Goal: Task Accomplishment & Management: Manage account settings

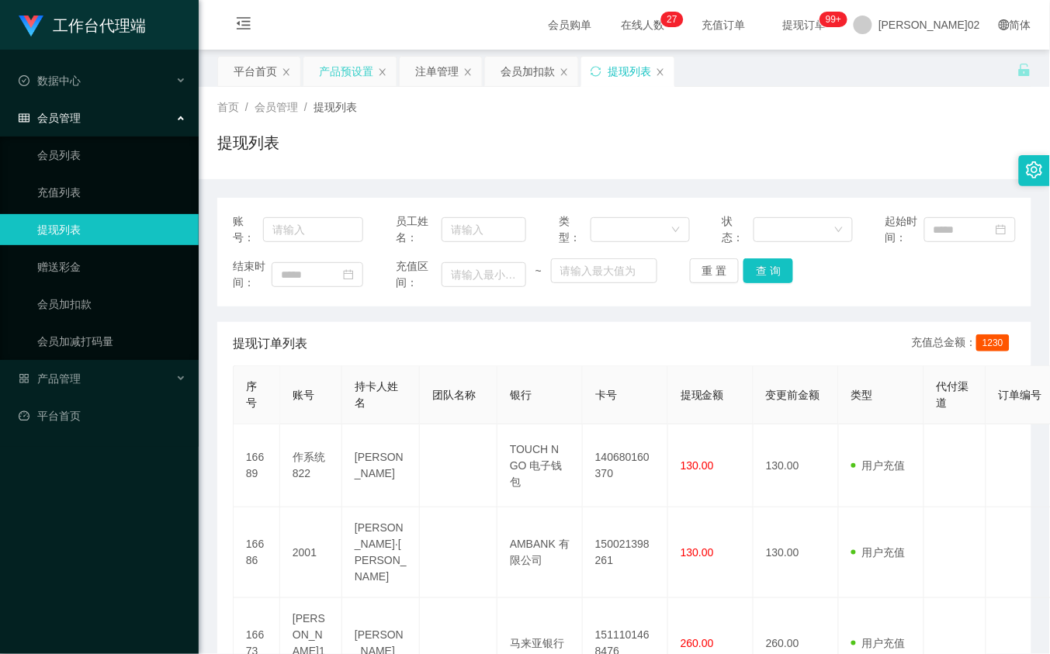
click at [359, 57] on div "产品预设置" at bounding box center [346, 71] width 54 height 29
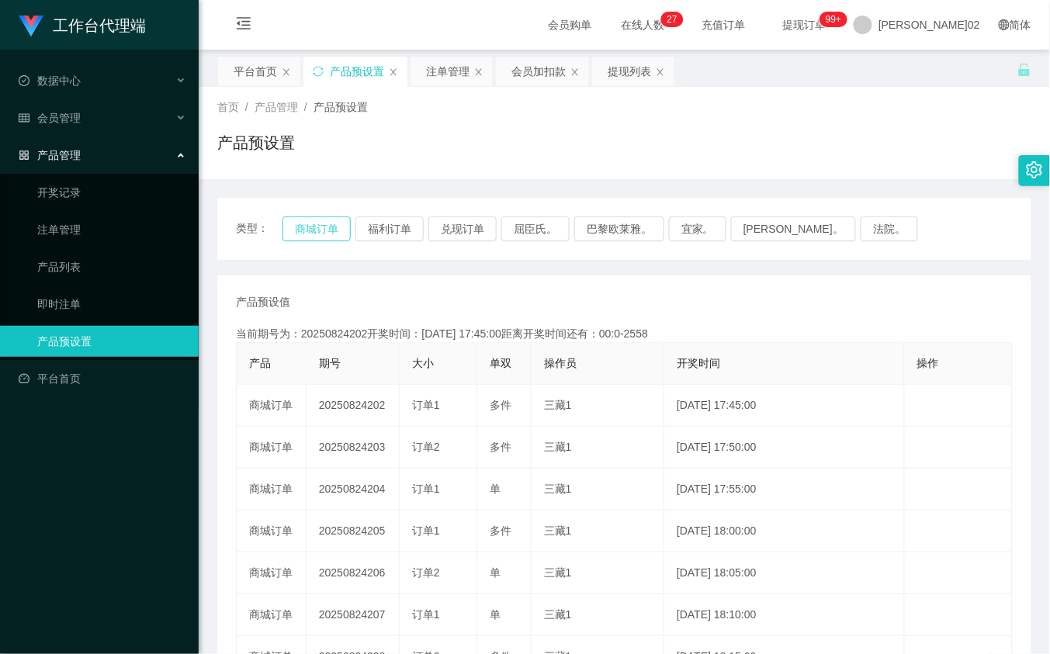
click at [339, 225] on button "商城订单" at bounding box center [317, 229] width 68 height 25
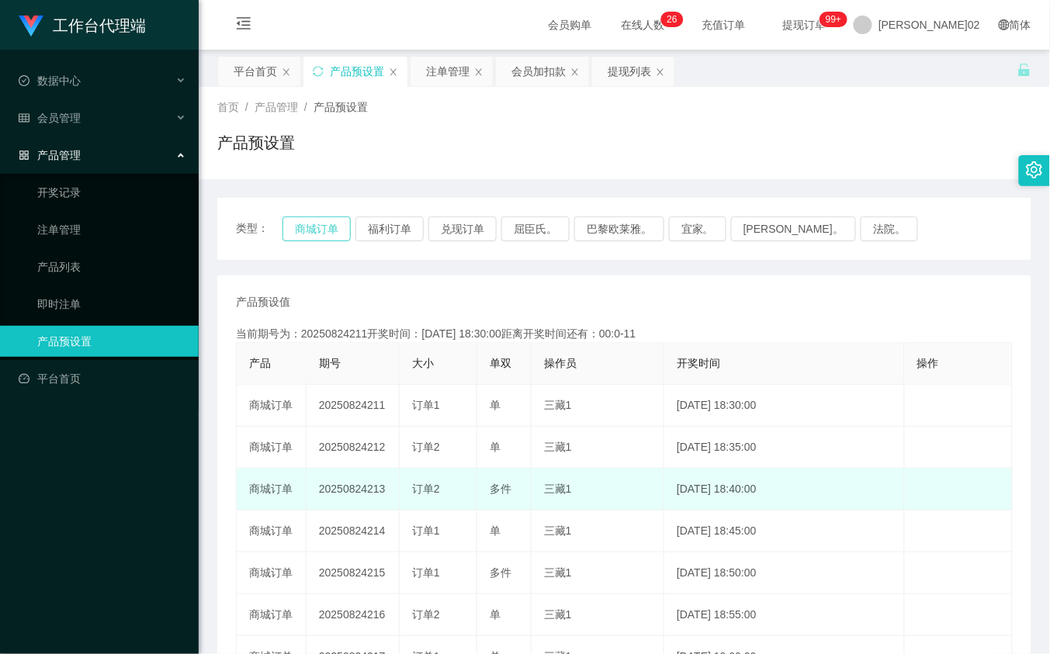
type button "k3wph"
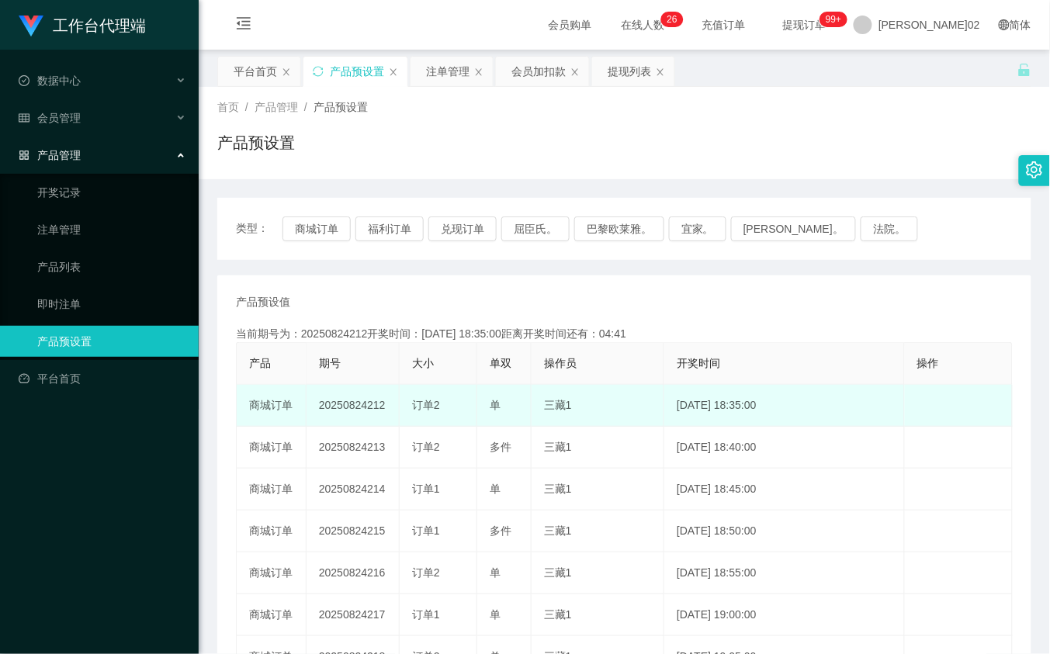
click at [369, 401] on td "20250824212" at bounding box center [353, 406] width 93 height 42
copy td "20250824212"
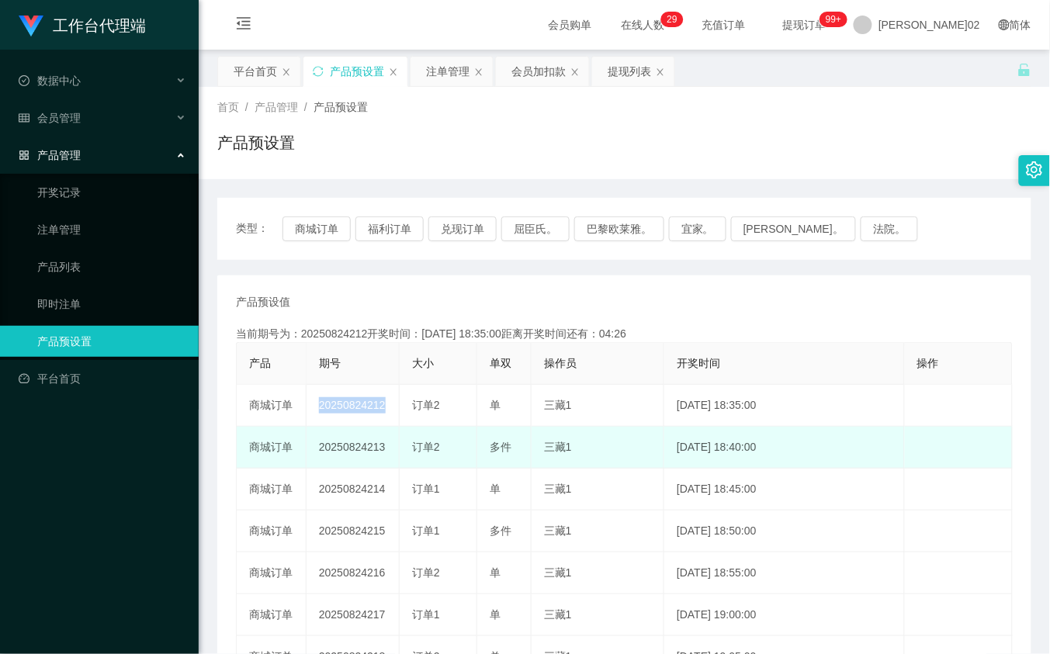
scroll to position [97, 0]
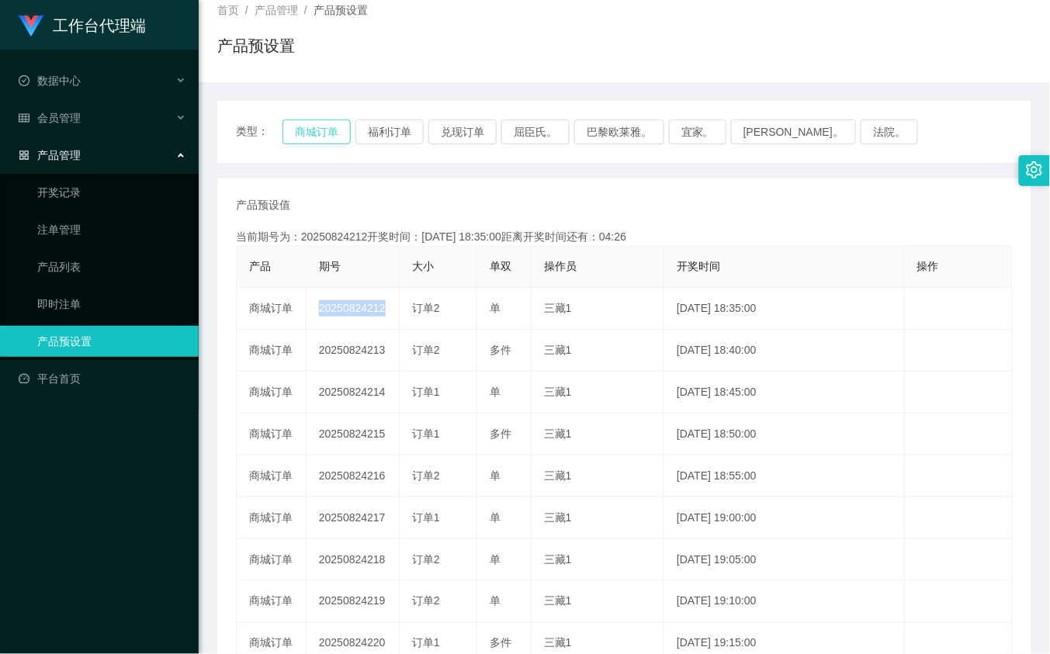
click at [340, 132] on button "商城订单" at bounding box center [317, 132] width 68 height 25
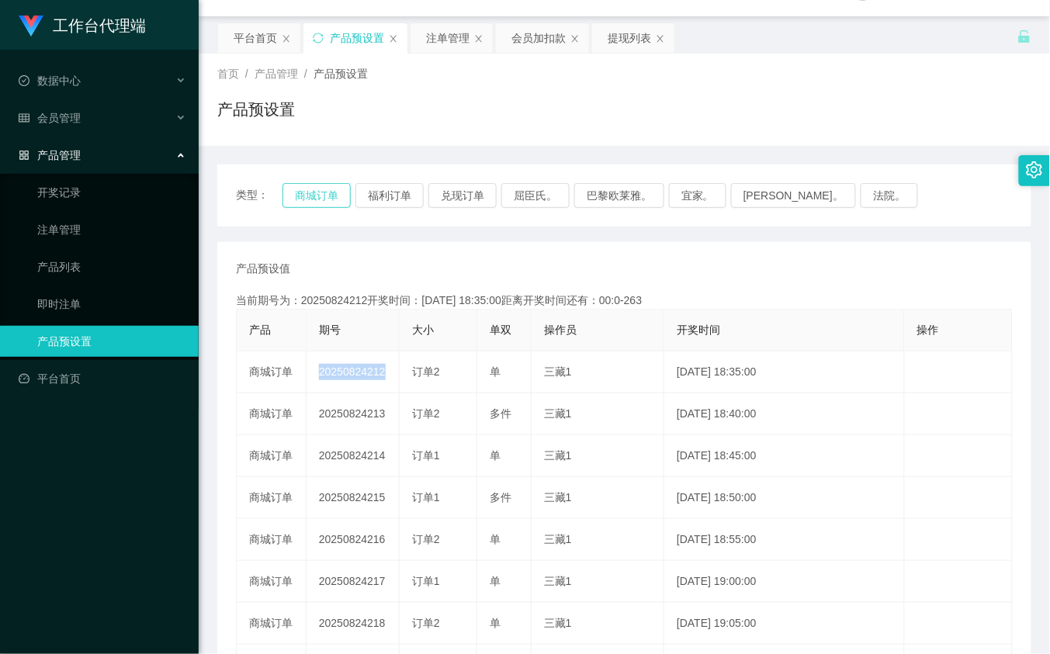
scroll to position [0, 0]
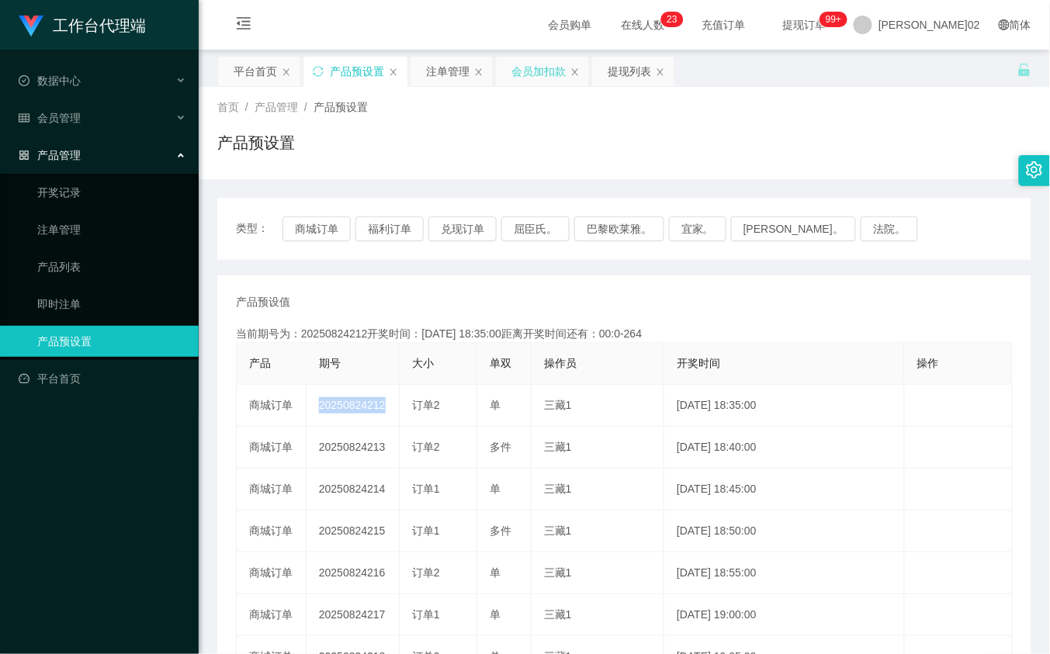
click at [514, 64] on div "会员加扣款" at bounding box center [538, 71] width 54 height 29
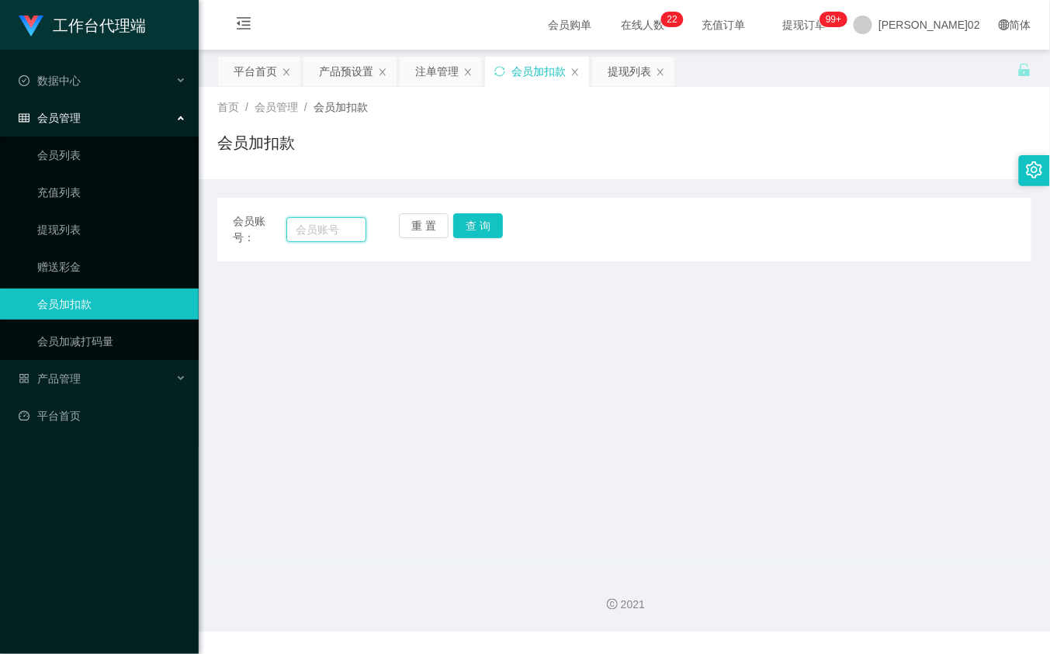
click at [311, 225] on input "text" at bounding box center [325, 229] width 79 height 25
paste input "0174069406"
type input "0174069406"
click at [494, 230] on button "查 询" at bounding box center [478, 225] width 50 height 25
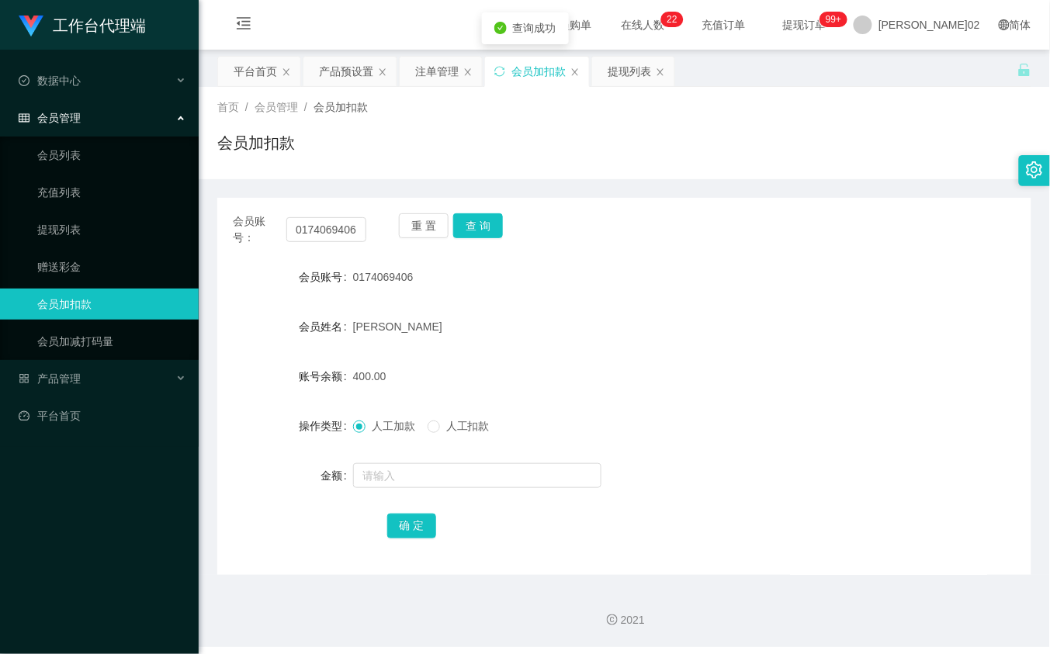
click at [425, 417] on div "人工加款 人工扣款" at bounding box center [590, 426] width 475 height 31
click at [444, 429] on span "人工扣款" at bounding box center [468, 426] width 56 height 12
click at [419, 479] on input "text" at bounding box center [477, 475] width 248 height 25
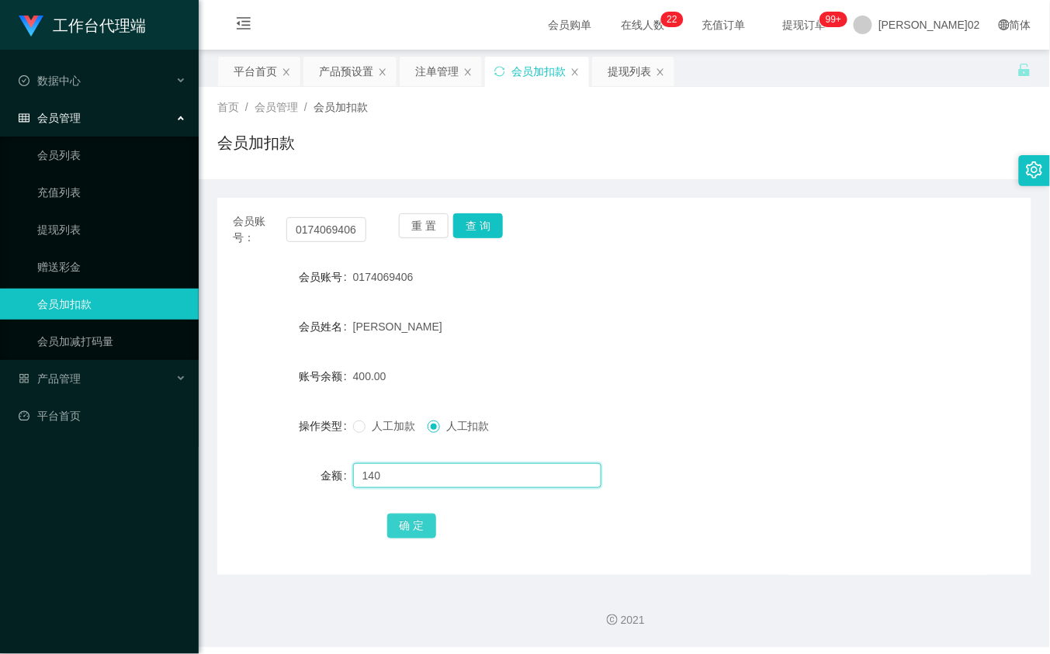
type input "140"
click at [409, 532] on button "确 定" at bounding box center [412, 526] width 50 height 25
click at [334, 227] on input "0174069406" at bounding box center [325, 229] width 79 height 25
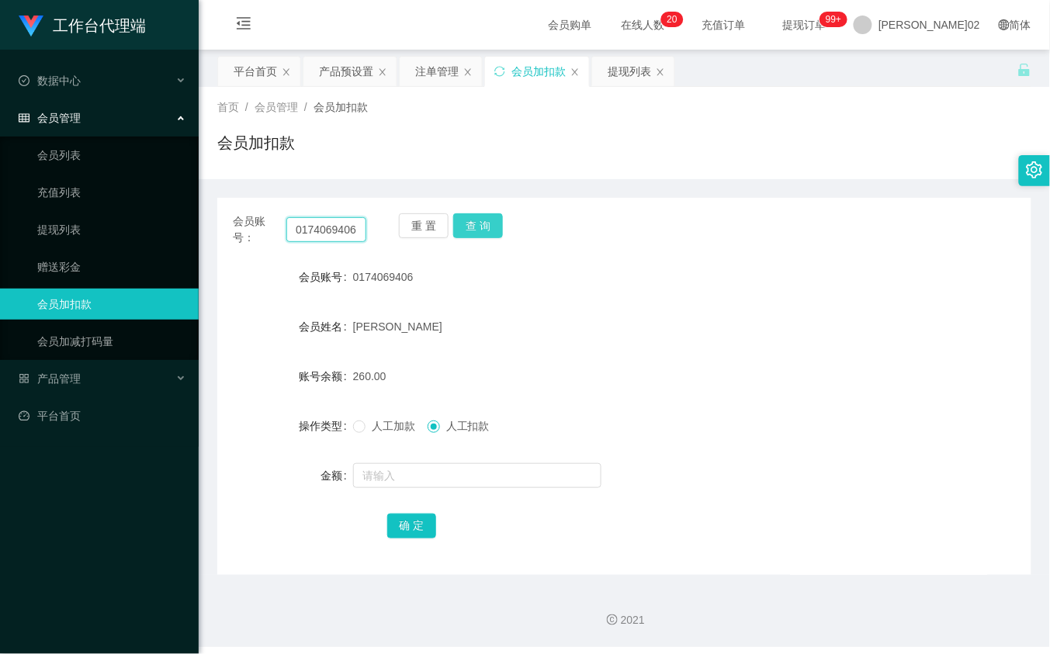
paste input "ziyang9339"
click at [470, 229] on button "查 询" at bounding box center [478, 225] width 50 height 25
click at [348, 233] on input "ziyang9339" at bounding box center [325, 229] width 79 height 25
paste input "ChiatYaw"
type input "ChiatYaw"
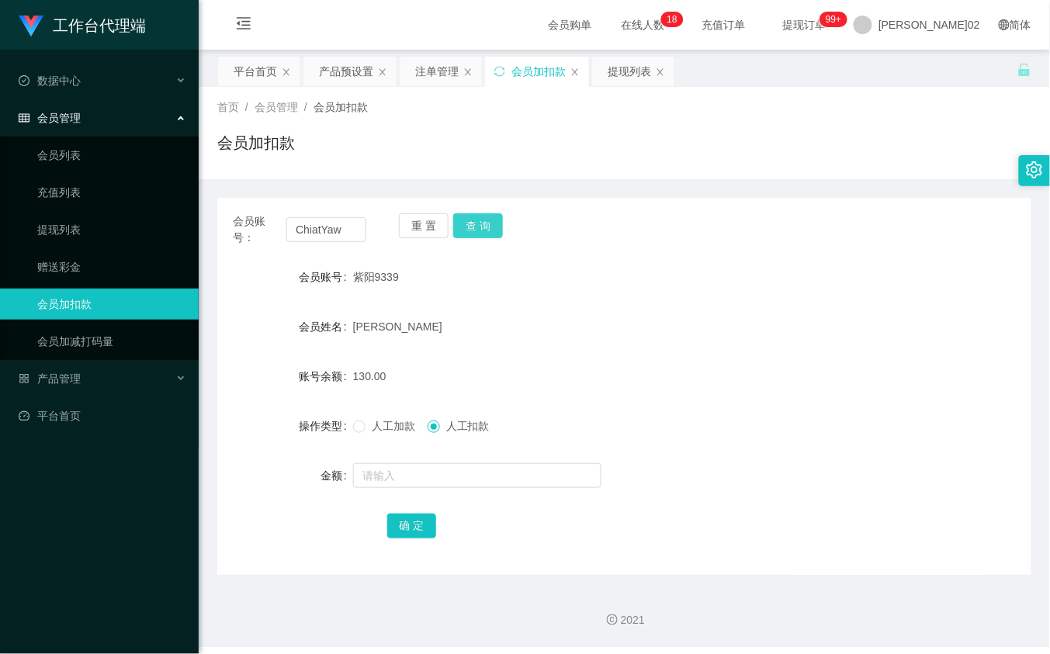
click at [478, 224] on button "查 询" at bounding box center [478, 225] width 50 height 25
click at [606, 295] on form "会员账号 ChiatYaw 会员姓名 [PERSON_NAME]余额 69.00 操作类型 人工加款 人工扣款 金额 确 定" at bounding box center [624, 401] width 814 height 279
click at [478, 218] on button "查 询" at bounding box center [478, 225] width 50 height 25
click at [440, 63] on div "注单管理" at bounding box center [436, 71] width 43 height 29
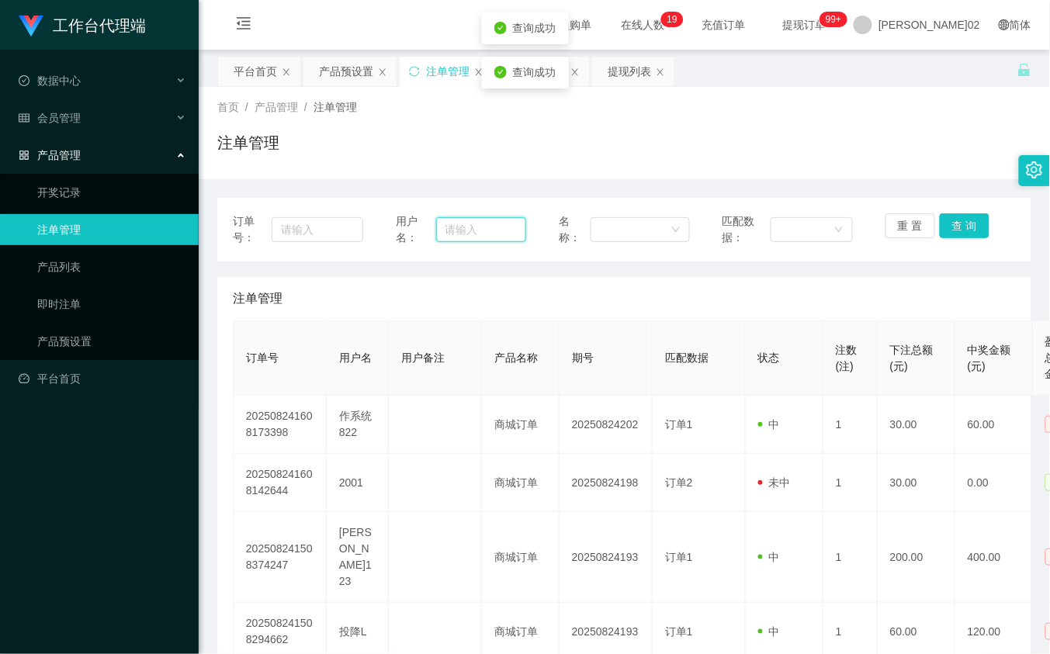
click at [494, 227] on input "text" at bounding box center [481, 229] width 91 height 25
paste input "ChiatYaw"
type input "ChiatYaw"
click at [948, 214] on button "查 询" at bounding box center [965, 225] width 50 height 25
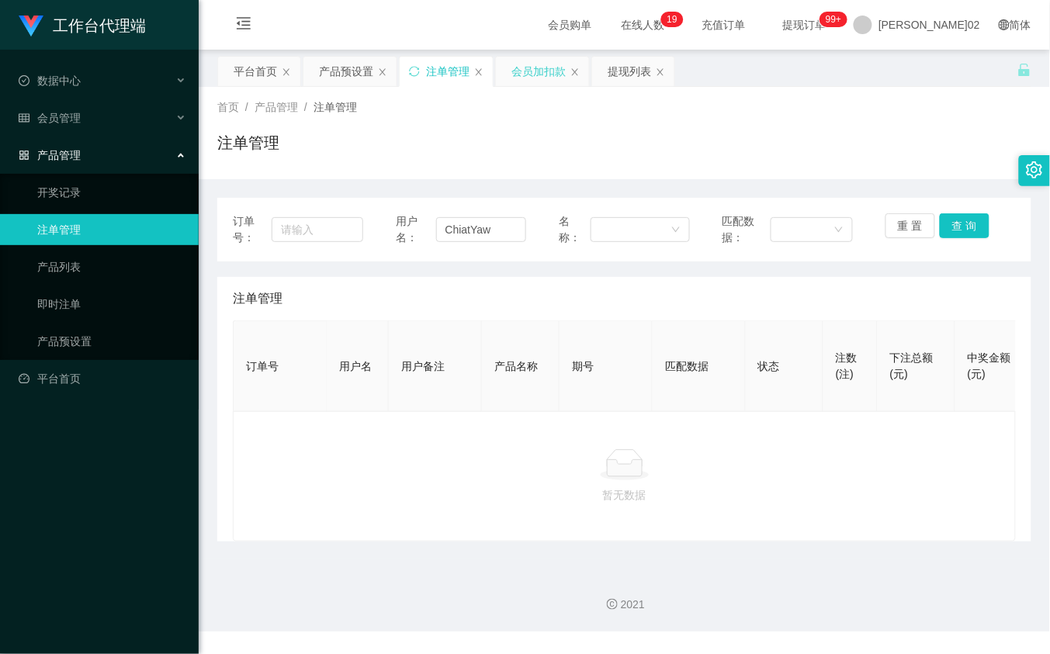
click at [529, 71] on div "会员加扣款" at bounding box center [538, 71] width 54 height 29
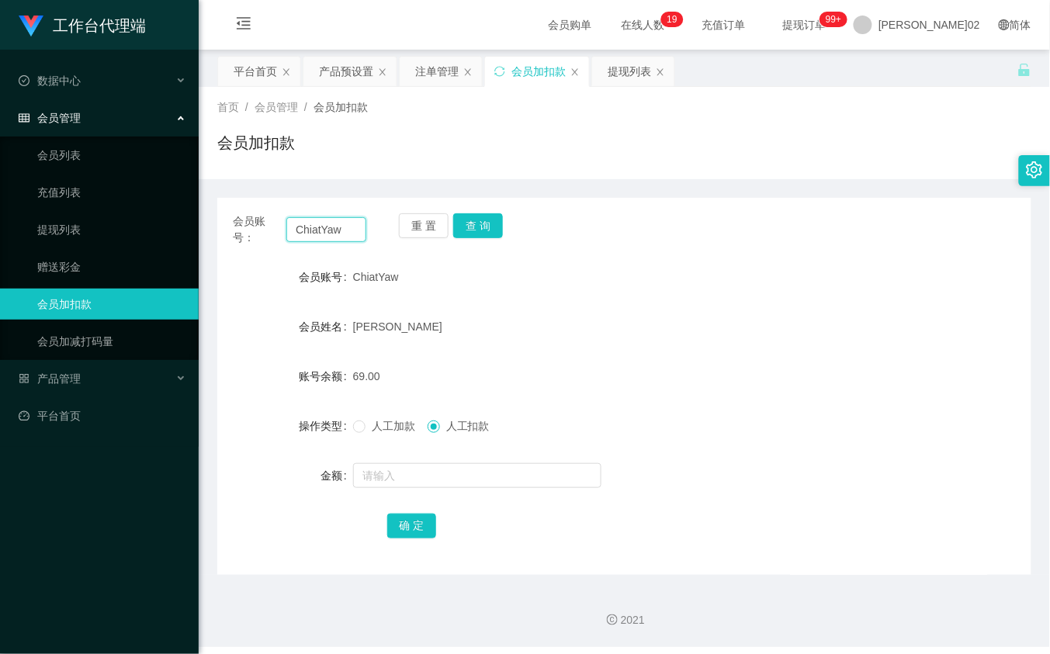
click at [347, 230] on input "ChiatYaw" at bounding box center [325, 229] width 79 height 25
click at [484, 223] on button "查 询" at bounding box center [478, 225] width 50 height 25
click at [484, 223] on div "重 置 查 询" at bounding box center [465, 229] width 133 height 33
click at [335, 235] on input "ChiatYaw" at bounding box center [325, 229] width 79 height 25
paste input "Ahlan80"
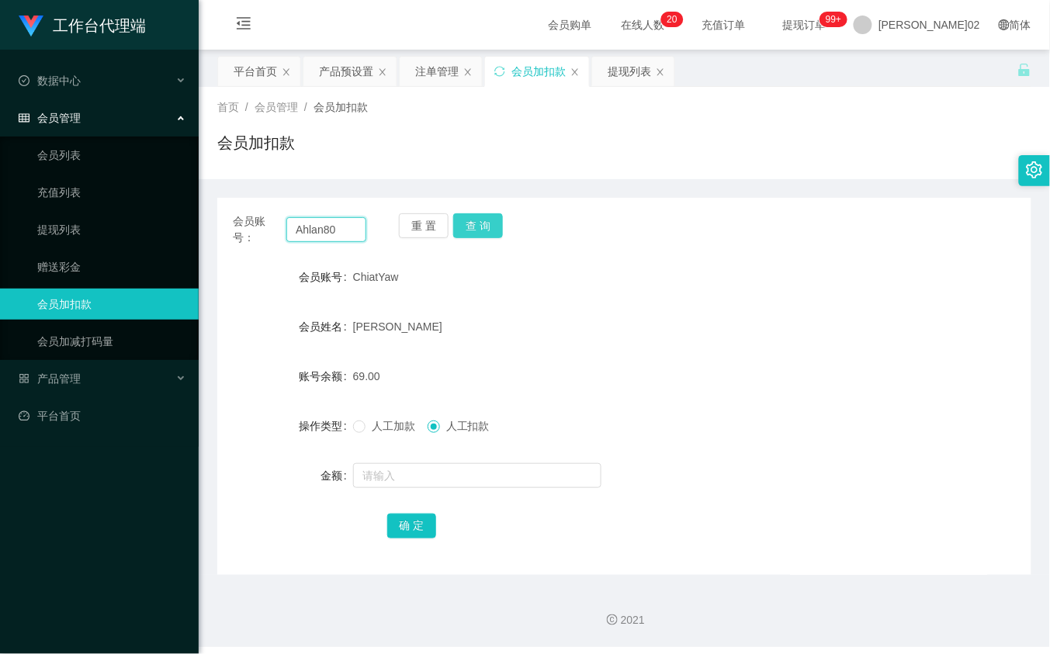
type input "Ahlan80"
click at [470, 215] on button "查 询" at bounding box center [478, 225] width 50 height 25
click at [486, 219] on button "查 询" at bounding box center [478, 225] width 50 height 25
click at [486, 219] on div "重 置 查 询" at bounding box center [465, 229] width 133 height 33
drag, startPoint x: 486, startPoint y: 219, endPoint x: 485, endPoint y: 359, distance: 140.5
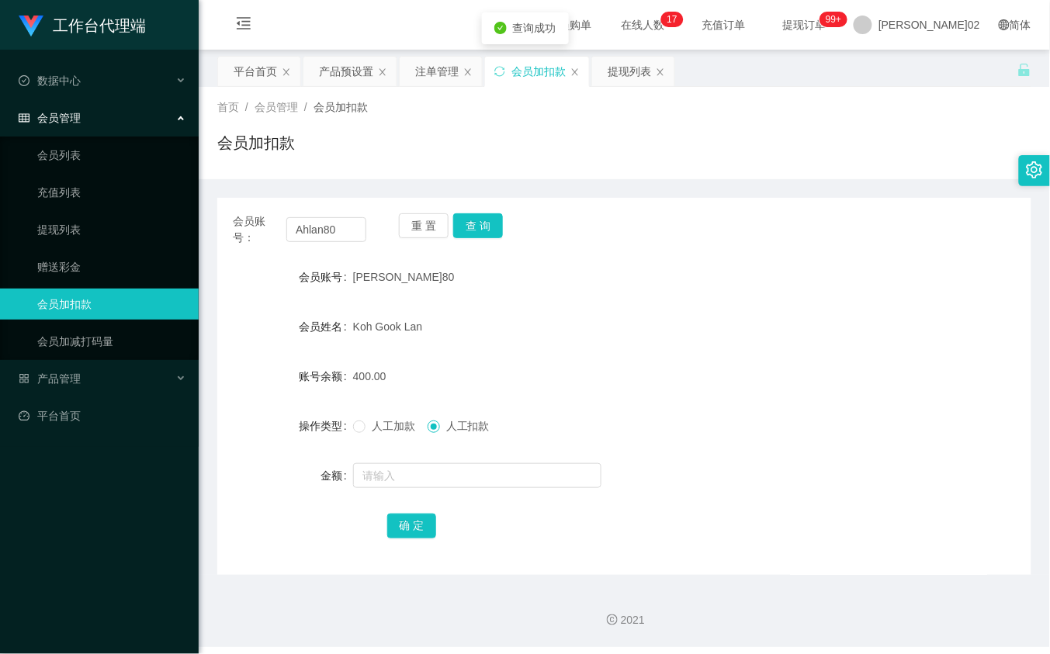
click at [599, 367] on div "400.00" at bounding box center [590, 376] width 475 height 31
drag, startPoint x: 622, startPoint y: 72, endPoint x: 901, endPoint y: 2, distance: 288.2
click at [622, 72] on div "提现列表" at bounding box center [629, 71] width 43 height 29
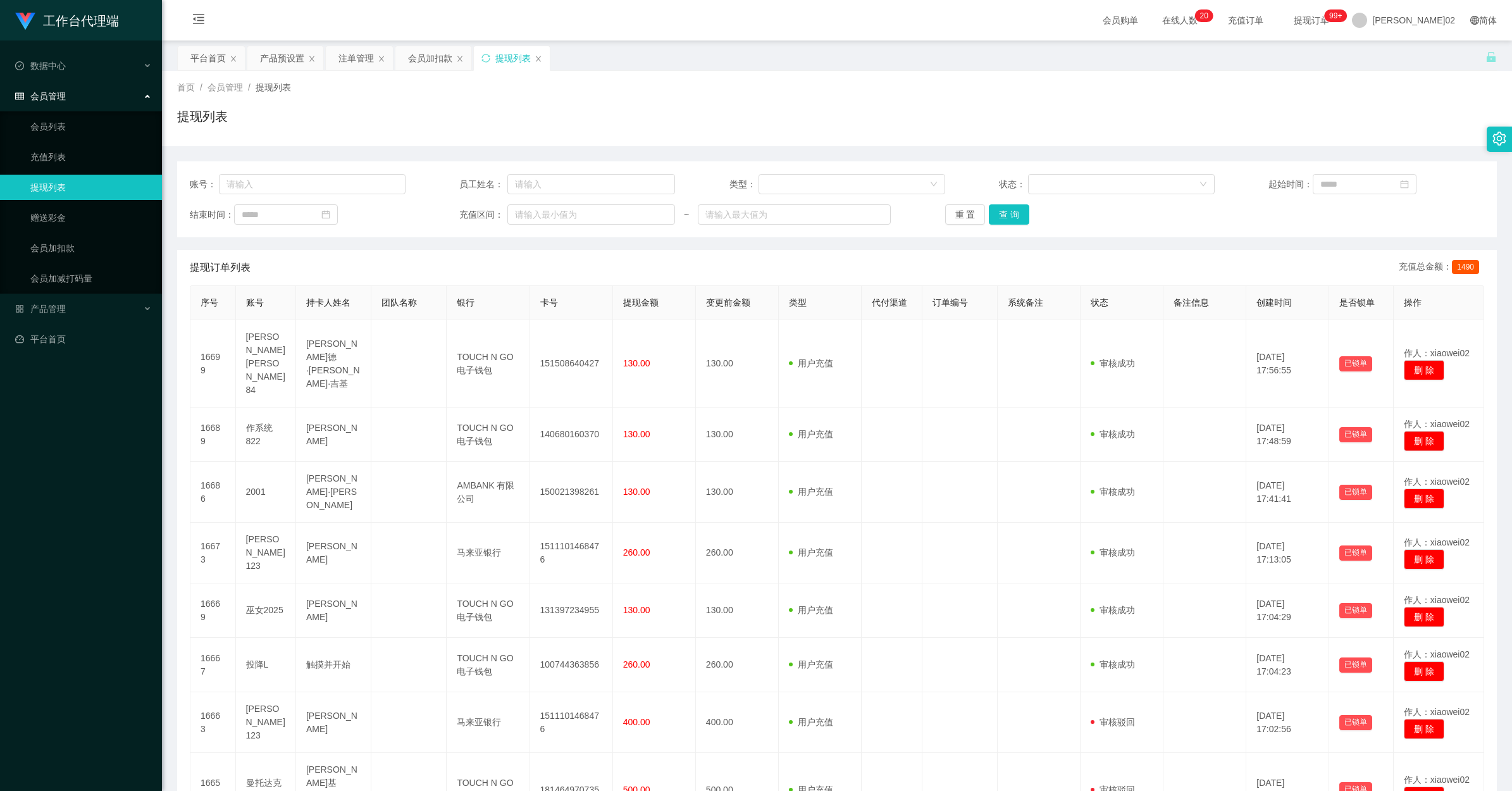
click at [289, 171] on div "账号： 员工姓名： 类型： 状态： 起始时间： 结束时间： 充值区间： ~ 重 置 查 询" at bounding box center [836, 199] width 1320 height 76
click at [289, 176] on div "账号： 员工姓名： 类型： 状态： 起始时间： 结束时间： 充值区间： ~ 重 置 查 询" at bounding box center [836, 199] width 1320 height 76
click at [285, 185] on input "text" at bounding box center [312, 183] width 187 height 20
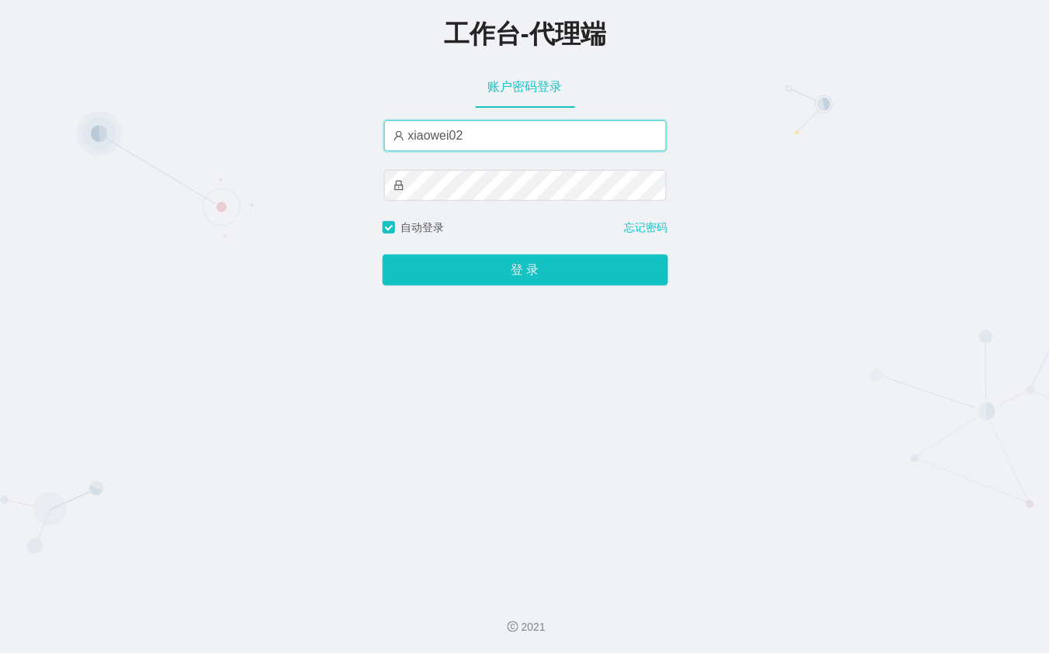
click at [476, 148] on input "xiaowei02" at bounding box center [525, 135] width 283 height 31
paste input "azhong01"
type input "azhong01"
click at [383, 255] on button "登 录" at bounding box center [526, 270] width 286 height 31
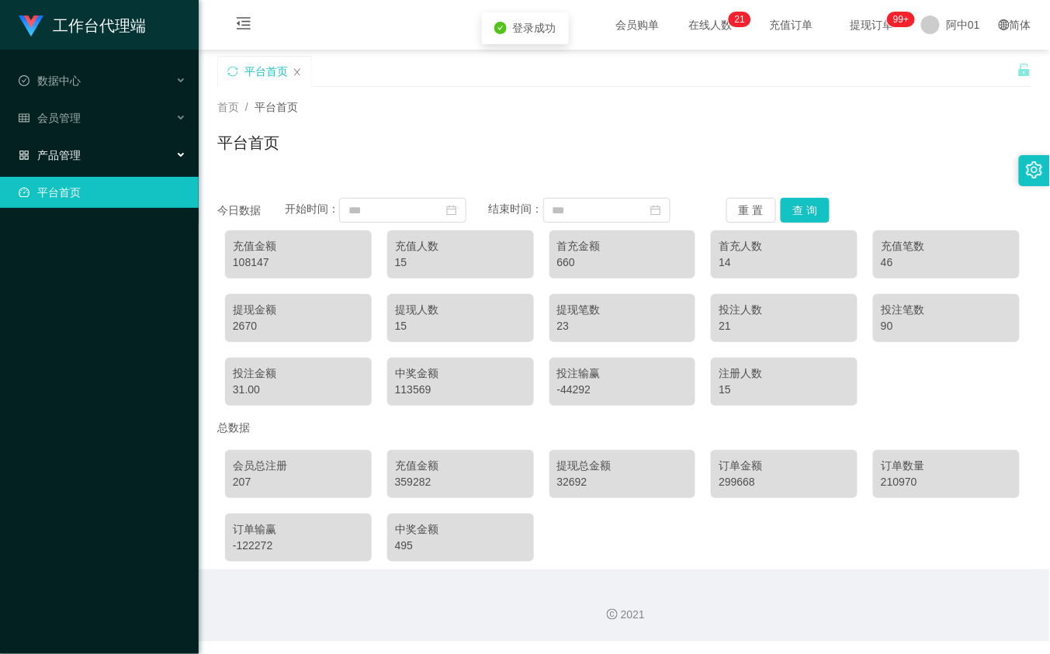
click at [99, 148] on div "产品管理" at bounding box center [99, 155] width 199 height 31
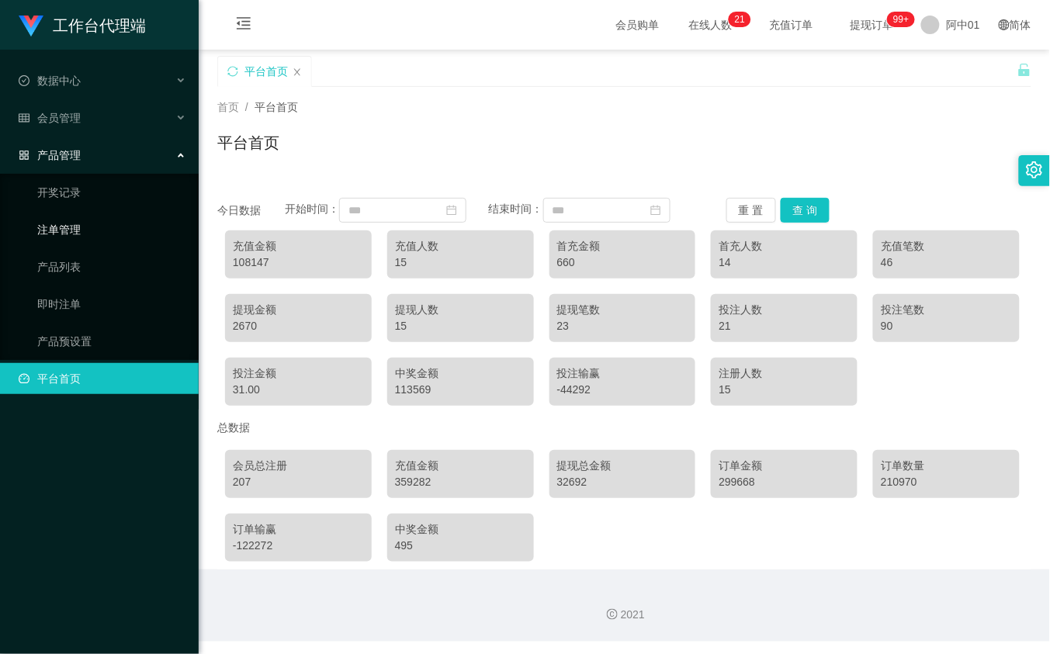
click at [81, 229] on link "注单管理" at bounding box center [111, 229] width 149 height 31
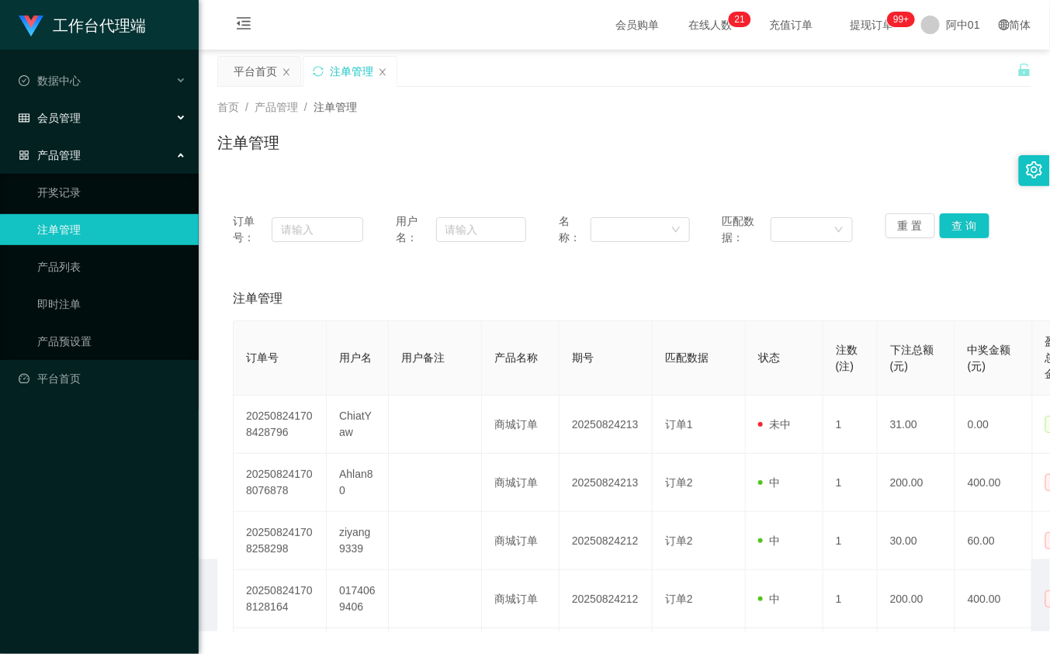
click at [83, 119] on div "会员管理" at bounding box center [99, 117] width 199 height 31
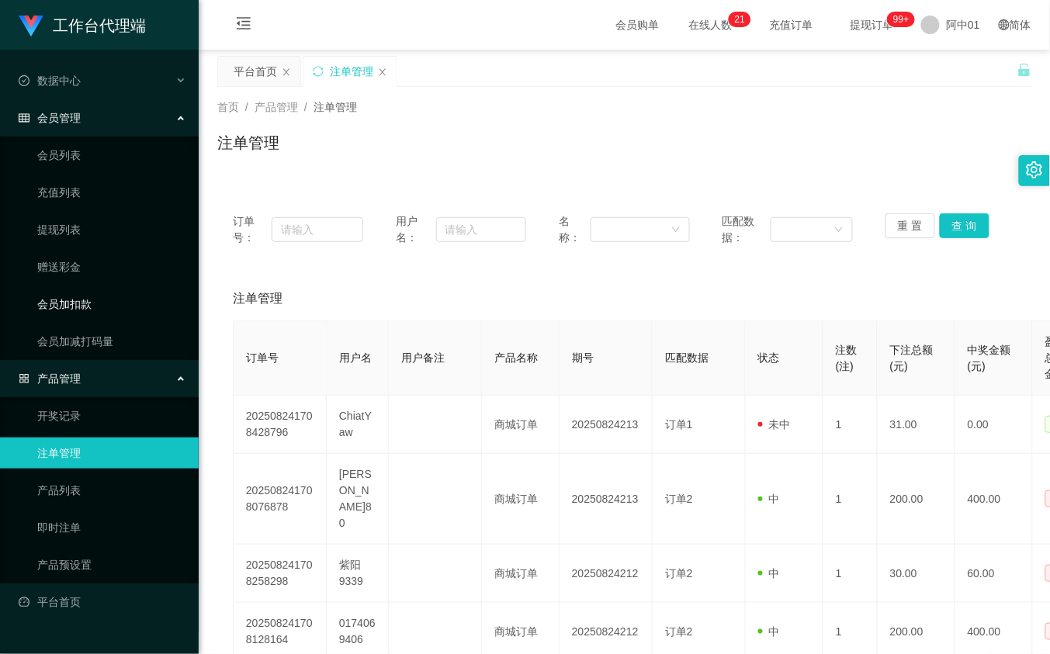
click at [68, 296] on link "会员加扣款" at bounding box center [111, 304] width 149 height 31
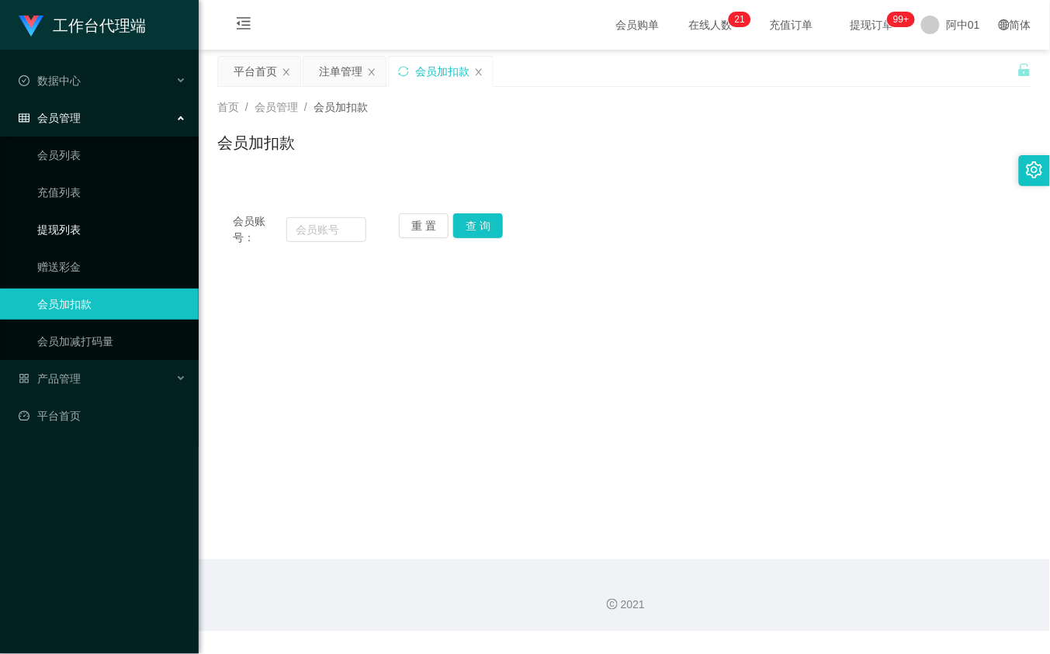
click at [78, 230] on link "提现列表" at bounding box center [111, 229] width 149 height 31
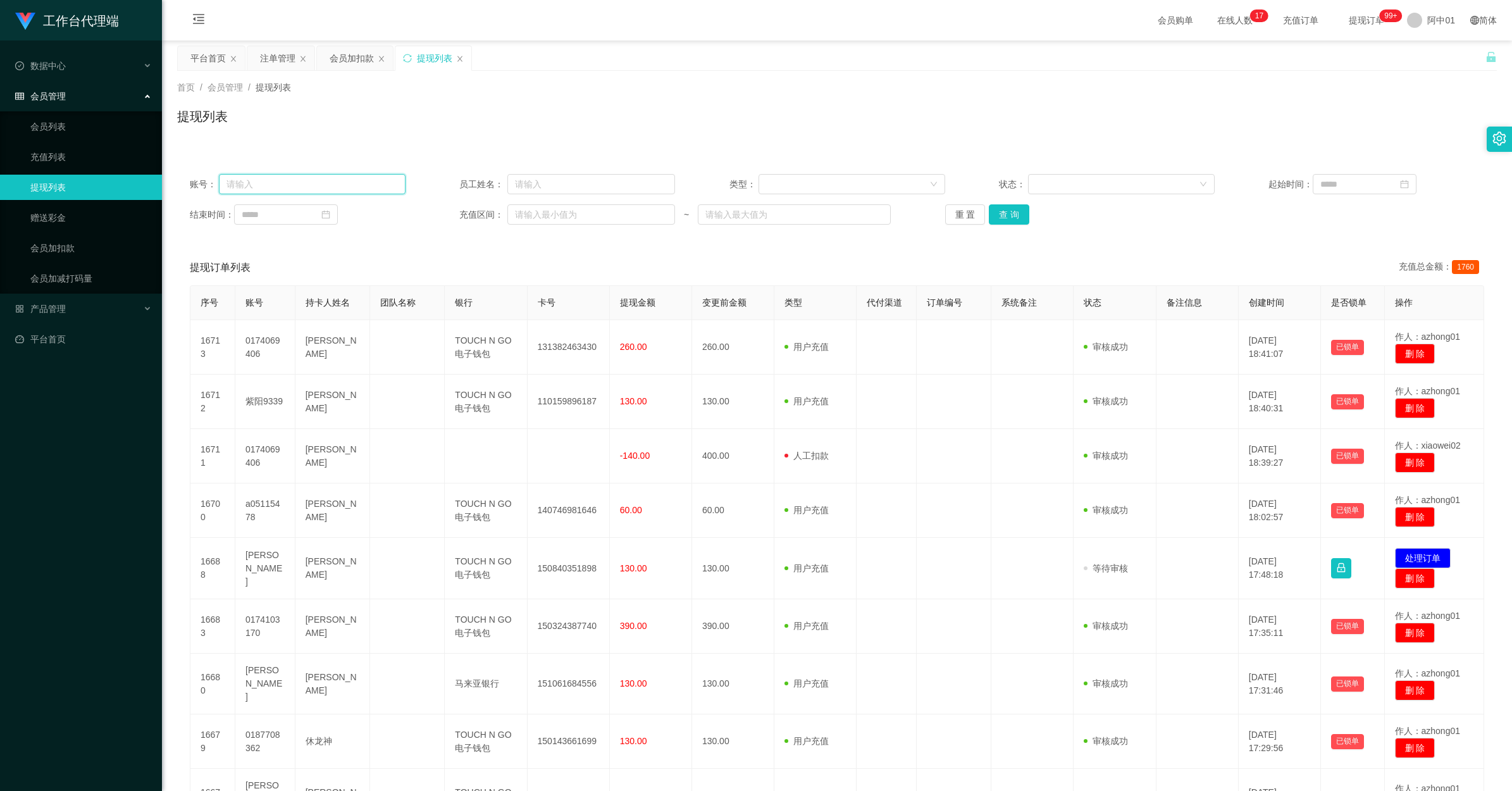
click at [333, 183] on input "text" at bounding box center [312, 183] width 187 height 20
paste input "0174069406 212 100"
click at [855, 214] on button "查 询" at bounding box center [1009, 214] width 41 height 20
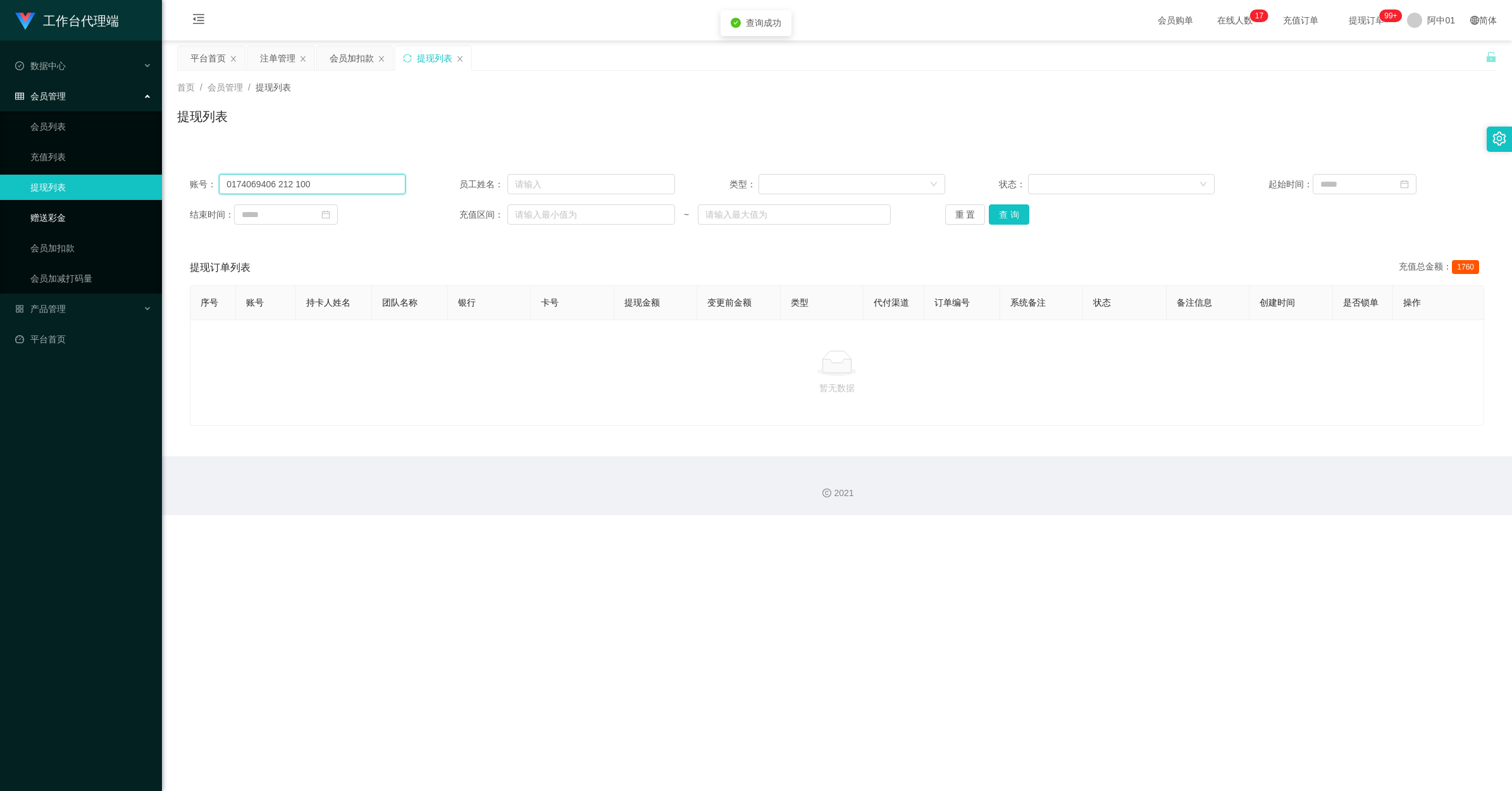
drag, startPoint x: 329, startPoint y: 178, endPoint x: 0, endPoint y: 206, distance: 330.2
click at [0, 206] on html "工作台代理端 数据中心 会员管理 会员列表 充值列表 提现列表 赠送彩金 会员加扣款 会员加减打码量 产品管理 开奖记录 注单管理 产品列表 即时注单 产品预…" at bounding box center [756, 396] width 1512 height 791
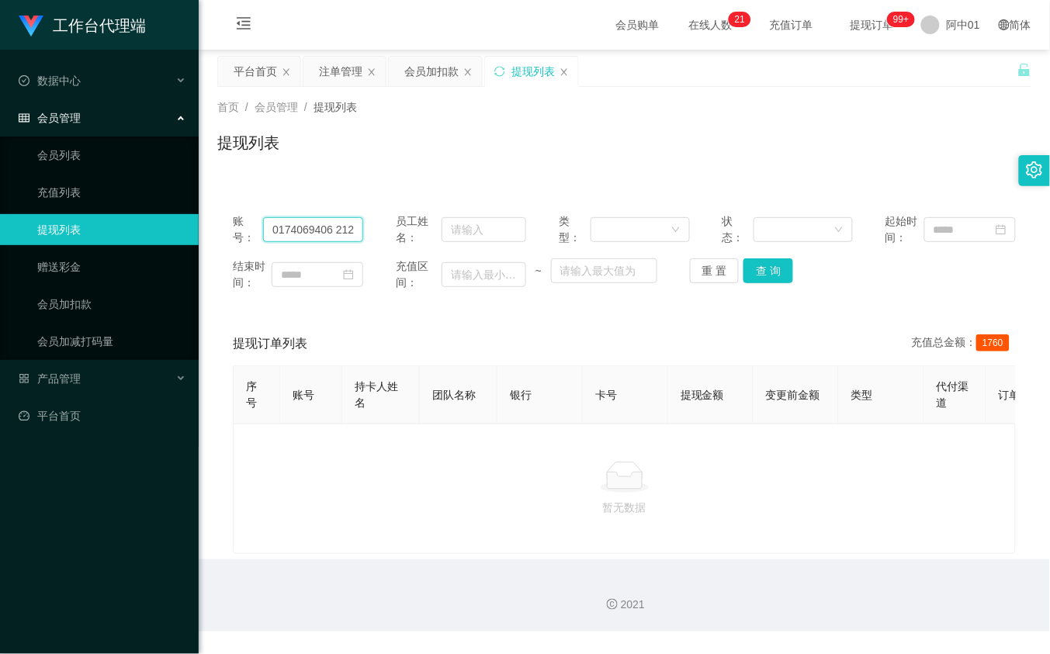
click at [312, 231] on input "0174069406 212 100" at bounding box center [313, 229] width 100 height 25
paste input "text"
type input "0174069406"
click at [761, 265] on button "查 询" at bounding box center [769, 270] width 50 height 25
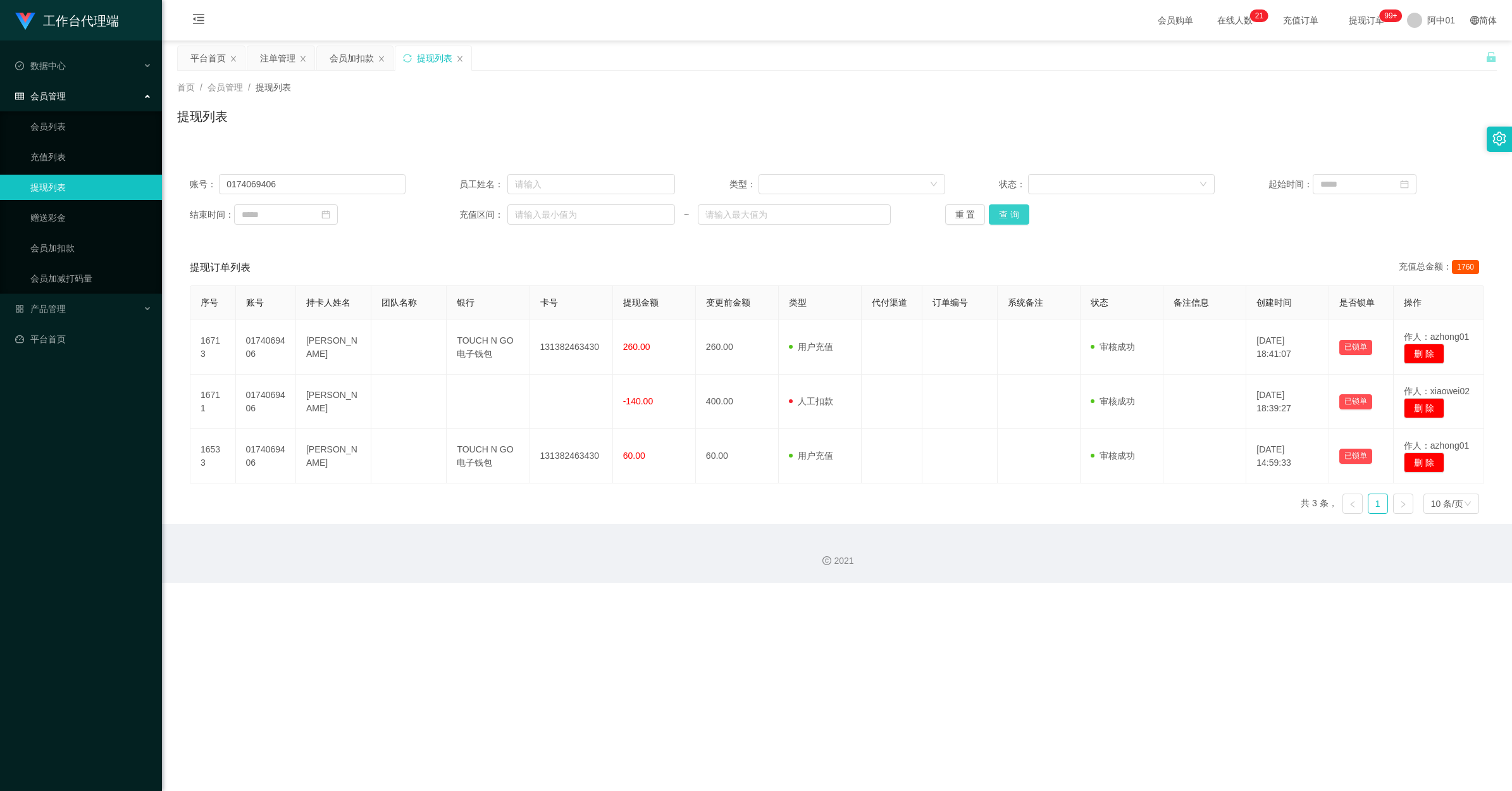
drag, startPoint x: 998, startPoint y: 212, endPoint x: 1029, endPoint y: 205, distance: 31.8
click at [855, 210] on button "查 询" at bounding box center [1009, 214] width 41 height 20
click at [343, 61] on div "会员加扣款" at bounding box center [351, 58] width 44 height 24
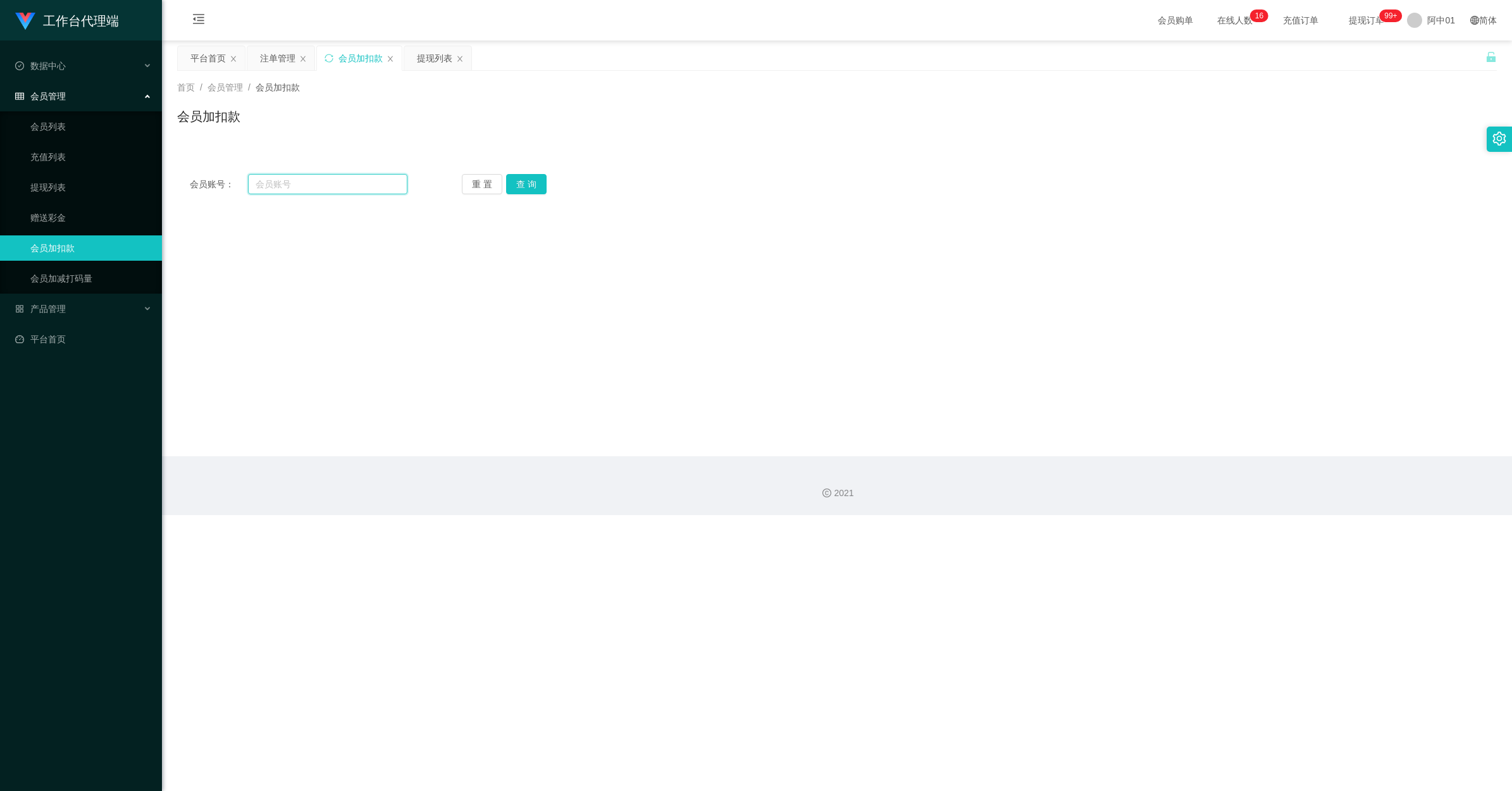
click at [349, 188] on input "text" at bounding box center [328, 183] width 160 height 20
paste input "Ahlan80"
type input "Ahlan80"
drag, startPoint x: 513, startPoint y: 180, endPoint x: 507, endPoint y: 188, distance: 10.0
click at [513, 181] on button "查 询" at bounding box center [527, 183] width 41 height 20
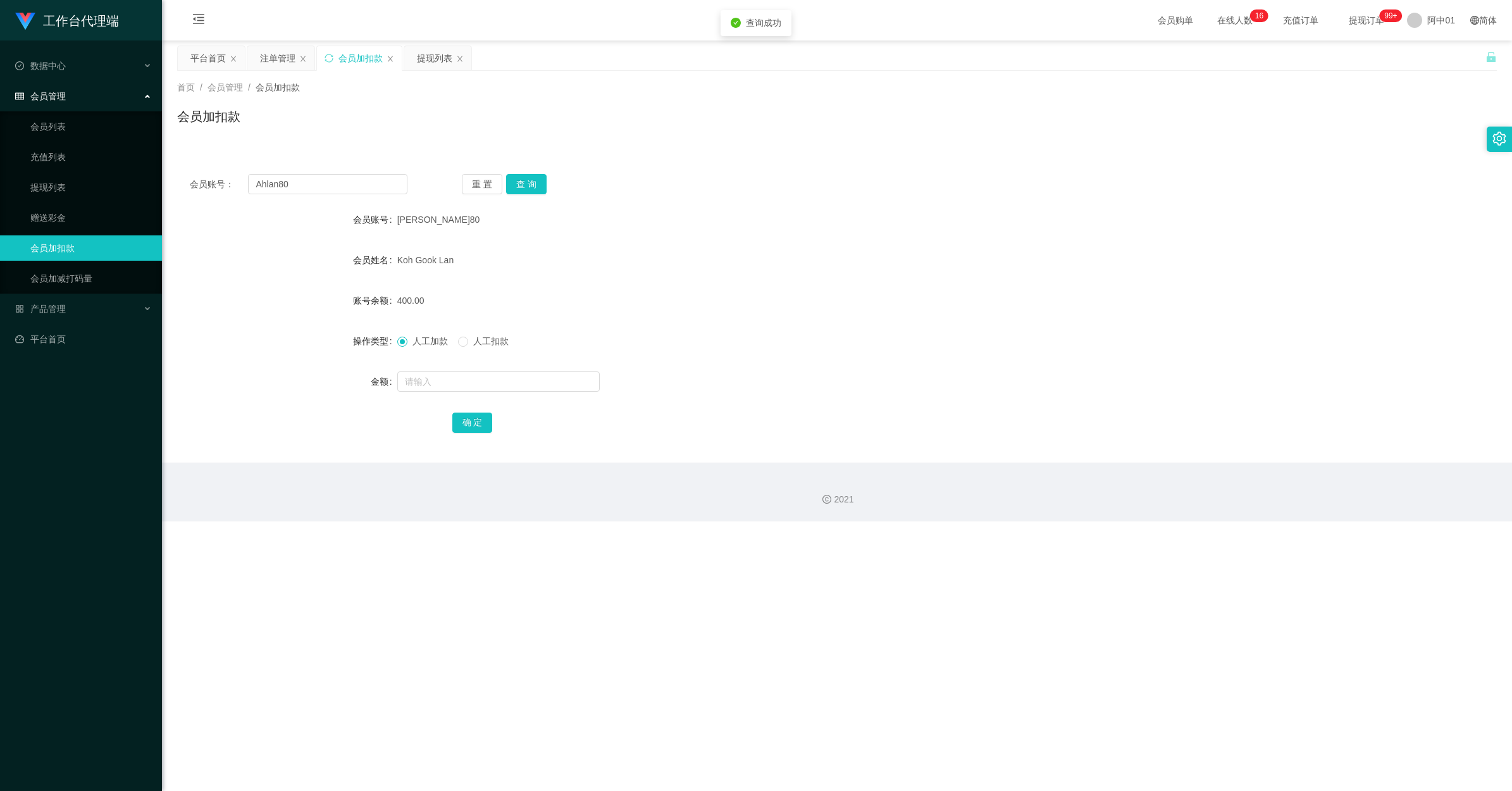
drag, startPoint x: 478, startPoint y: 335, endPoint x: 478, endPoint y: 343, distance: 8.0
click at [479, 336] on span "人工扣款" at bounding box center [491, 341] width 46 height 10
click at [454, 395] on form "会员账号 阿兰80 会员姓名 Koh Gook Lan 账号余额 400.00 操作类型 人工加款 人工扣款 金额 确 定" at bounding box center [836, 320] width 1320 height 228
click at [460, 387] on input "text" at bounding box center [498, 382] width 202 height 20
type input "140"
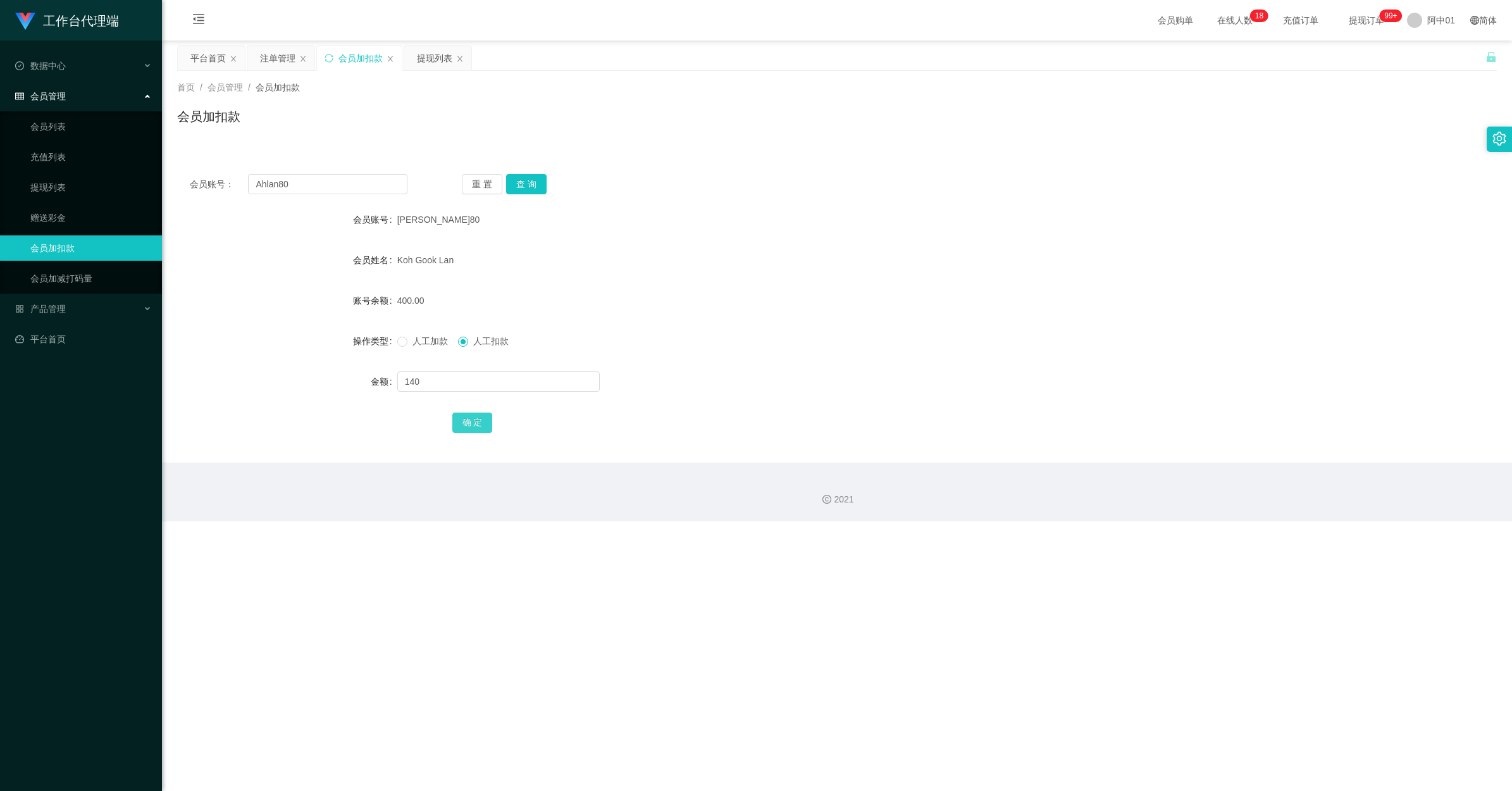
click at [475, 420] on button "确 定" at bounding box center [473, 422] width 41 height 20
click at [778, 378] on div at bounding box center [782, 381] width 770 height 25
drag, startPoint x: 308, startPoint y: 172, endPoint x: 307, endPoint y: 183, distance: 11.0
click at [307, 173] on div "会员账号： Ahlan80 重 置 查 询 会员账号 阿兰80 会员姓名 Koh Gook Lan 账号余额 260.00 操作类型 人工加款 人工扣款 金额…" at bounding box center [836, 312] width 1320 height 301
drag, startPoint x: 307, startPoint y: 191, endPoint x: 152, endPoint y: 191, distance: 155.0
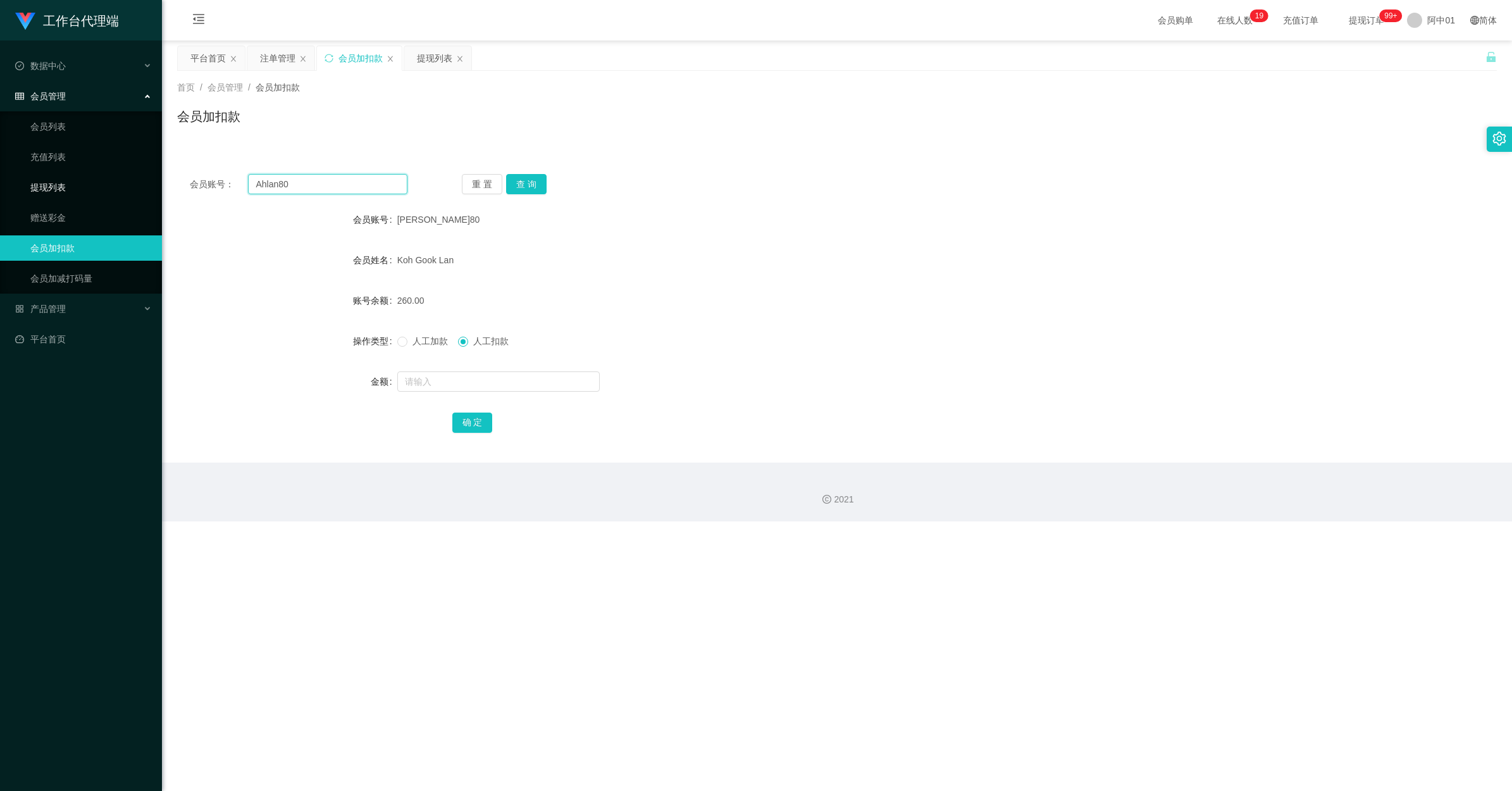
click at [152, 191] on section "工作台代理端 数据中心 会员管理 会员列表 充值列表 提现列表 赠送彩金 会员加扣款 会员加减打码量 产品管理 开奖记录 注单管理 产品列表 即时注单 产品预…" at bounding box center [756, 261] width 1512 height 522
paste input "ChiatYaw"
type input "ChiatYaw"
click at [541, 182] on button "查 询" at bounding box center [527, 183] width 41 height 20
click at [845, 310] on div "69.00" at bounding box center [782, 300] width 770 height 25
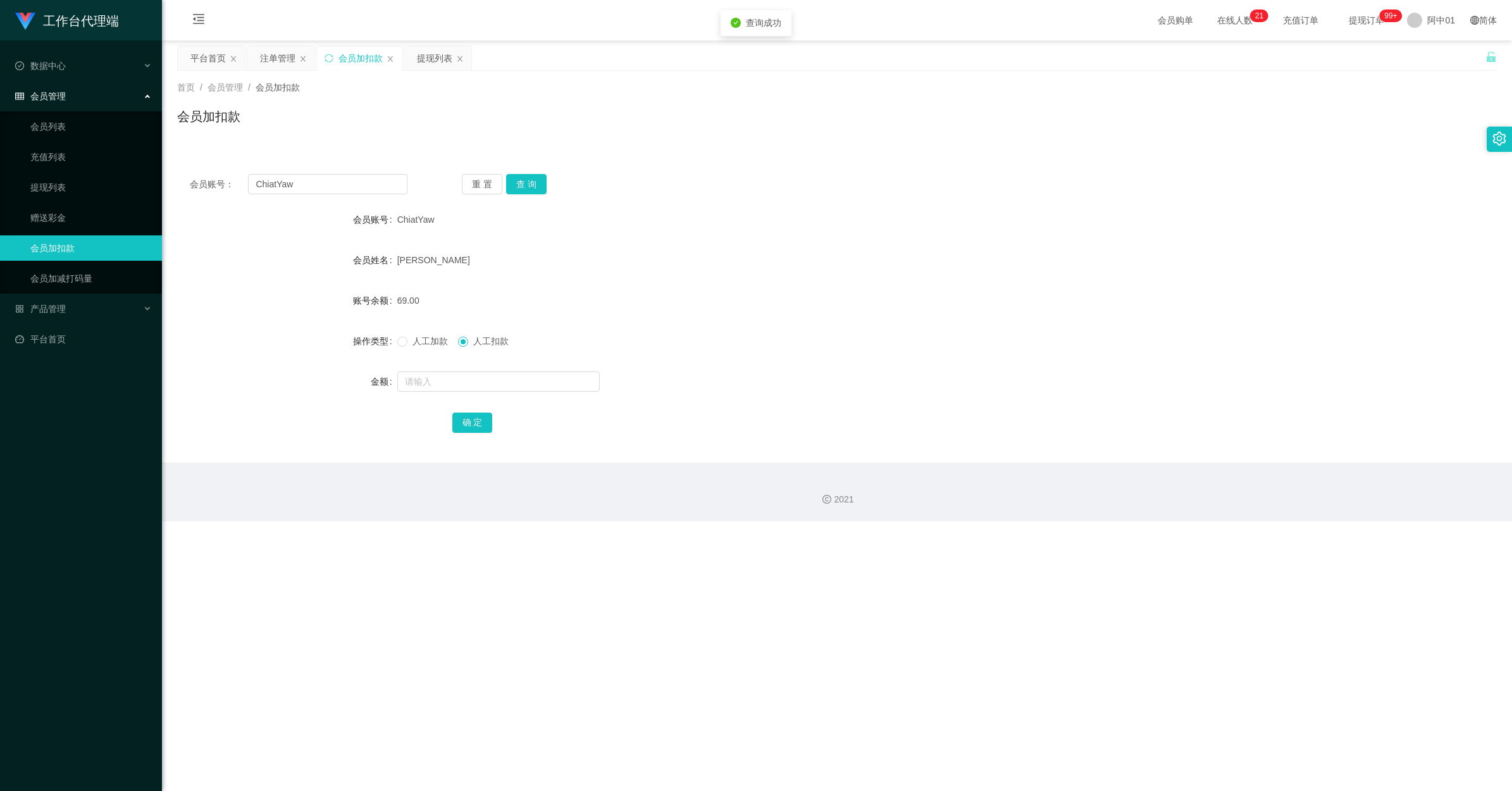
click at [421, 342] on span "人工加款" at bounding box center [430, 341] width 46 height 10
click at [449, 387] on input "text" at bounding box center [498, 382] width 202 height 20
type input "61"
click at [461, 418] on button "确 定" at bounding box center [473, 422] width 41 height 20
click at [855, 410] on div "确 定" at bounding box center [837, 422] width 770 height 25
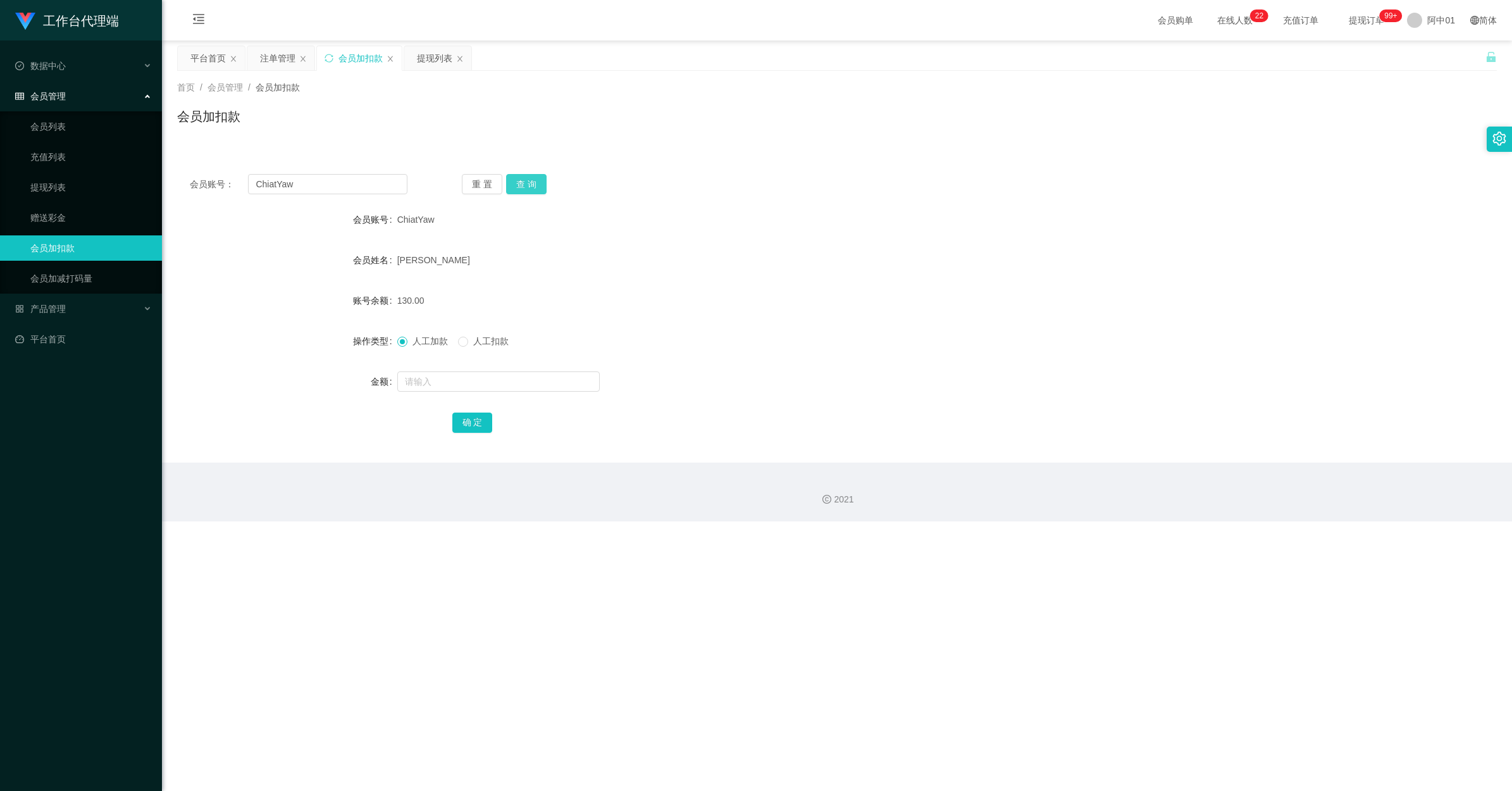
click at [519, 187] on button "查 询" at bounding box center [527, 183] width 41 height 20
click at [437, 65] on div "提现列表" at bounding box center [434, 58] width 35 height 24
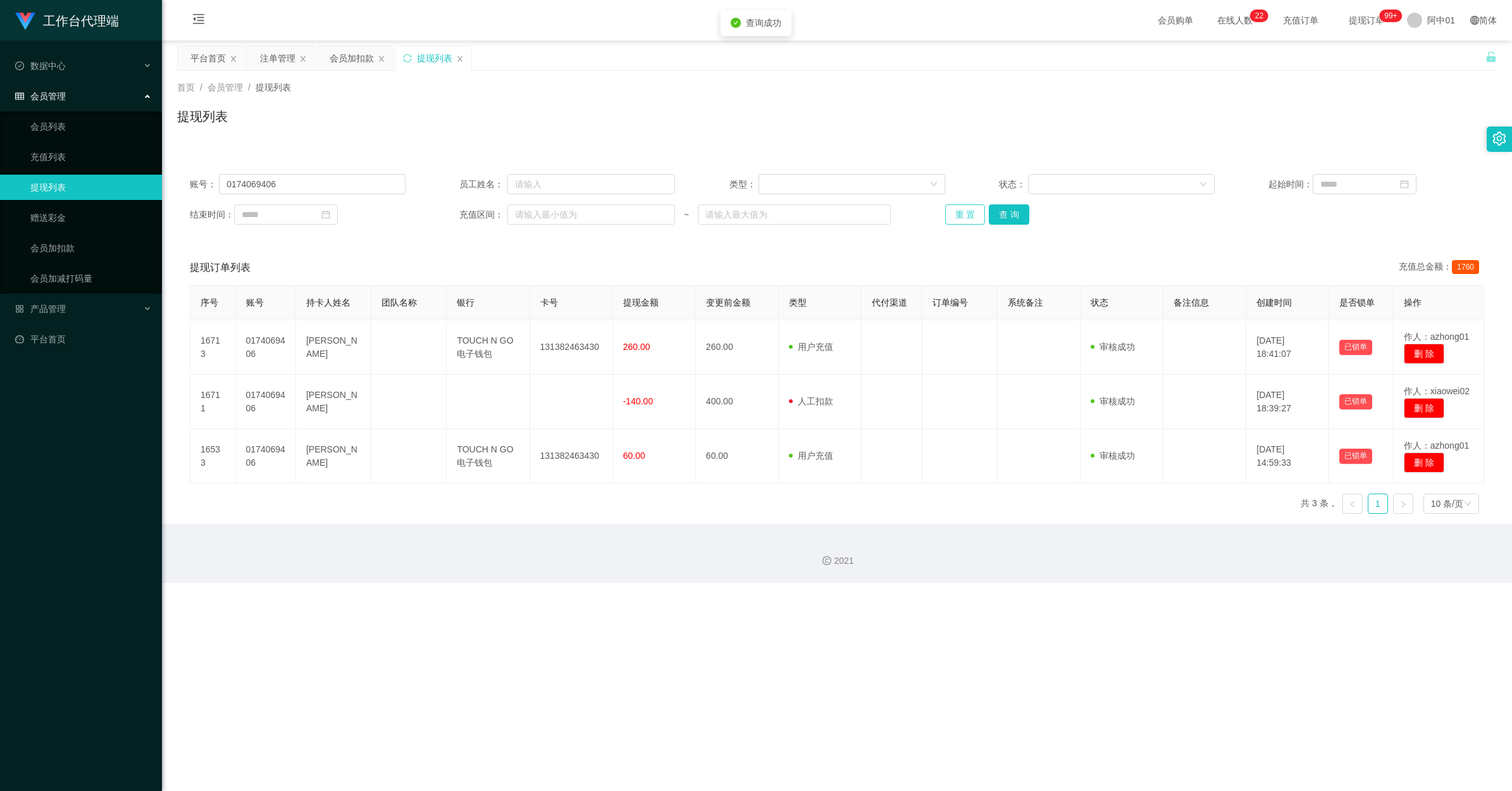
click at [855, 210] on button "重 置" at bounding box center [966, 214] width 41 height 20
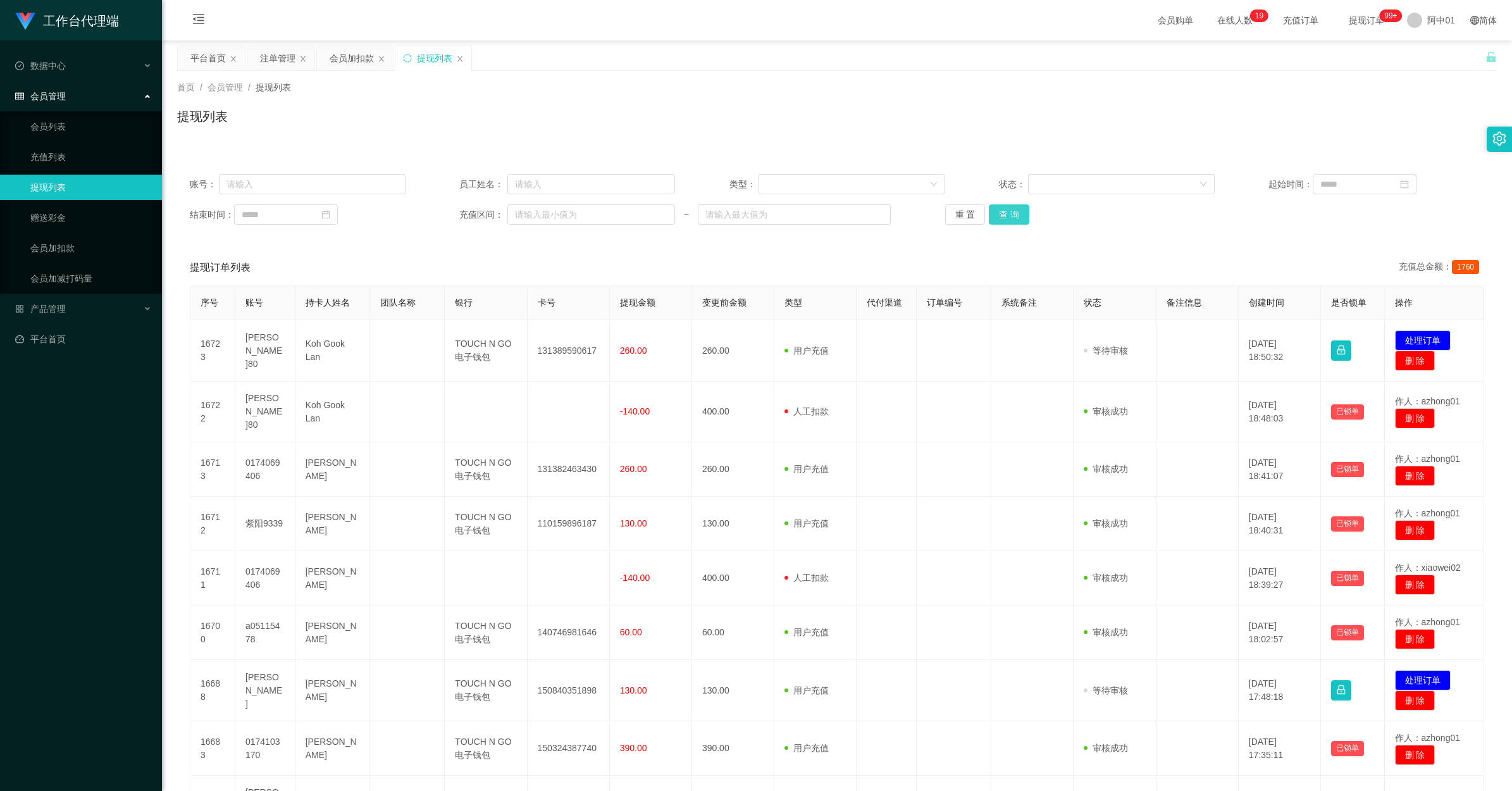
click at [855, 216] on button "查 询" at bounding box center [1009, 214] width 41 height 20
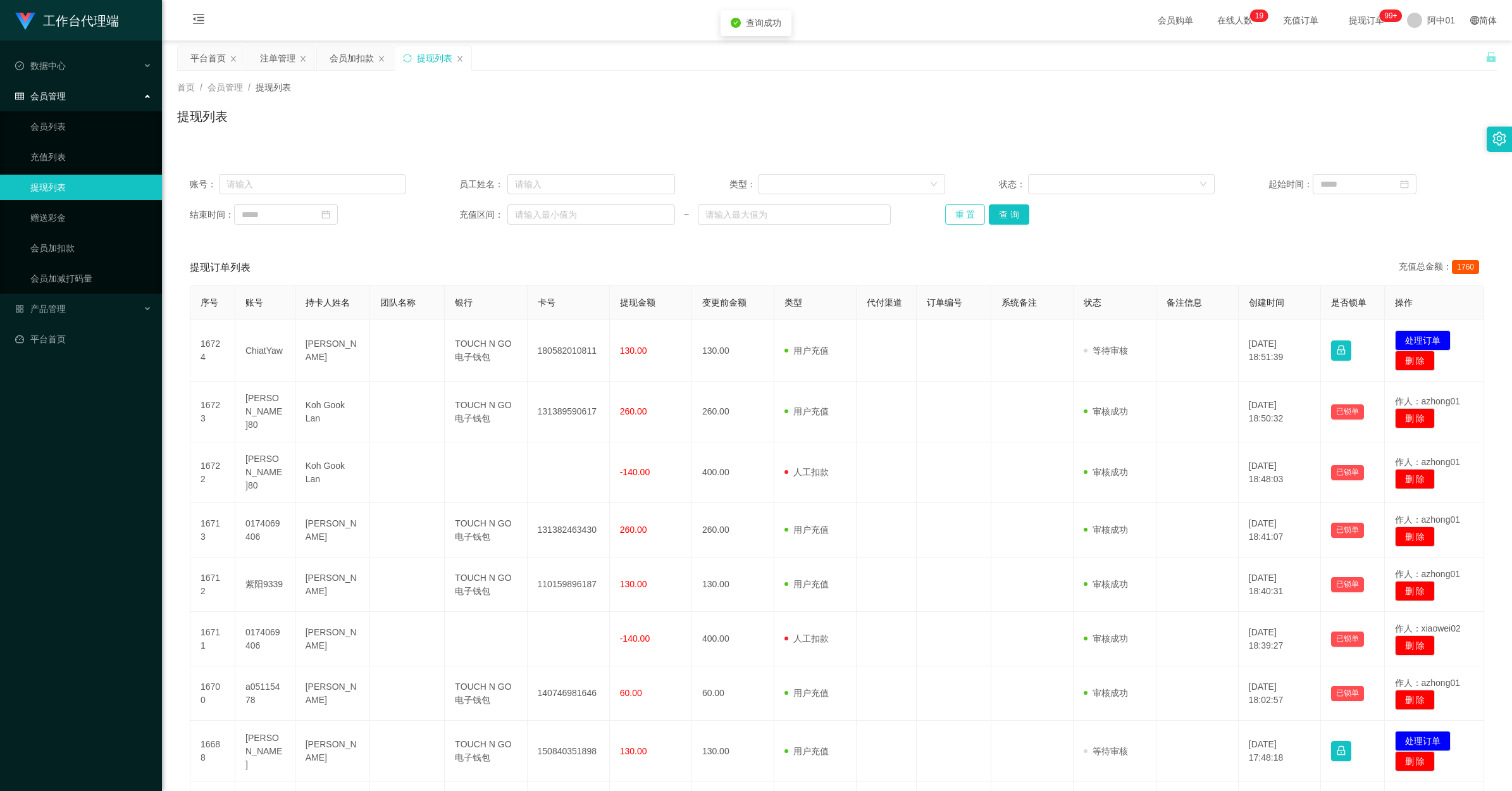
click at [855, 214] on button "重 置" at bounding box center [966, 214] width 41 height 20
click at [855, 228] on div "账号： 员工姓名： 类型： 状态： 起始时间： 结束时间： 充值区间： ~ 重 置 查 询" at bounding box center [836, 199] width 1320 height 76
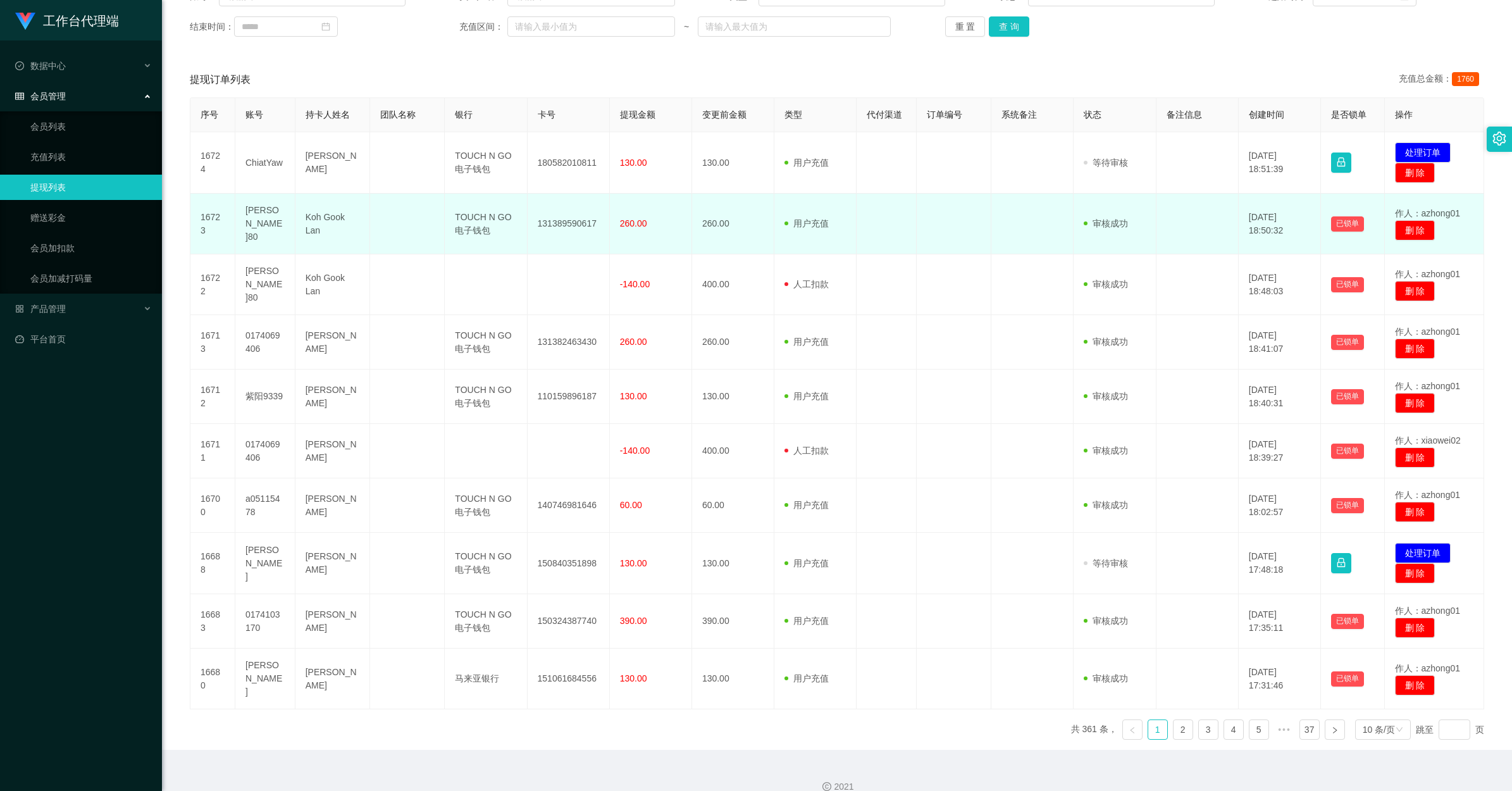
scroll to position [108, 0]
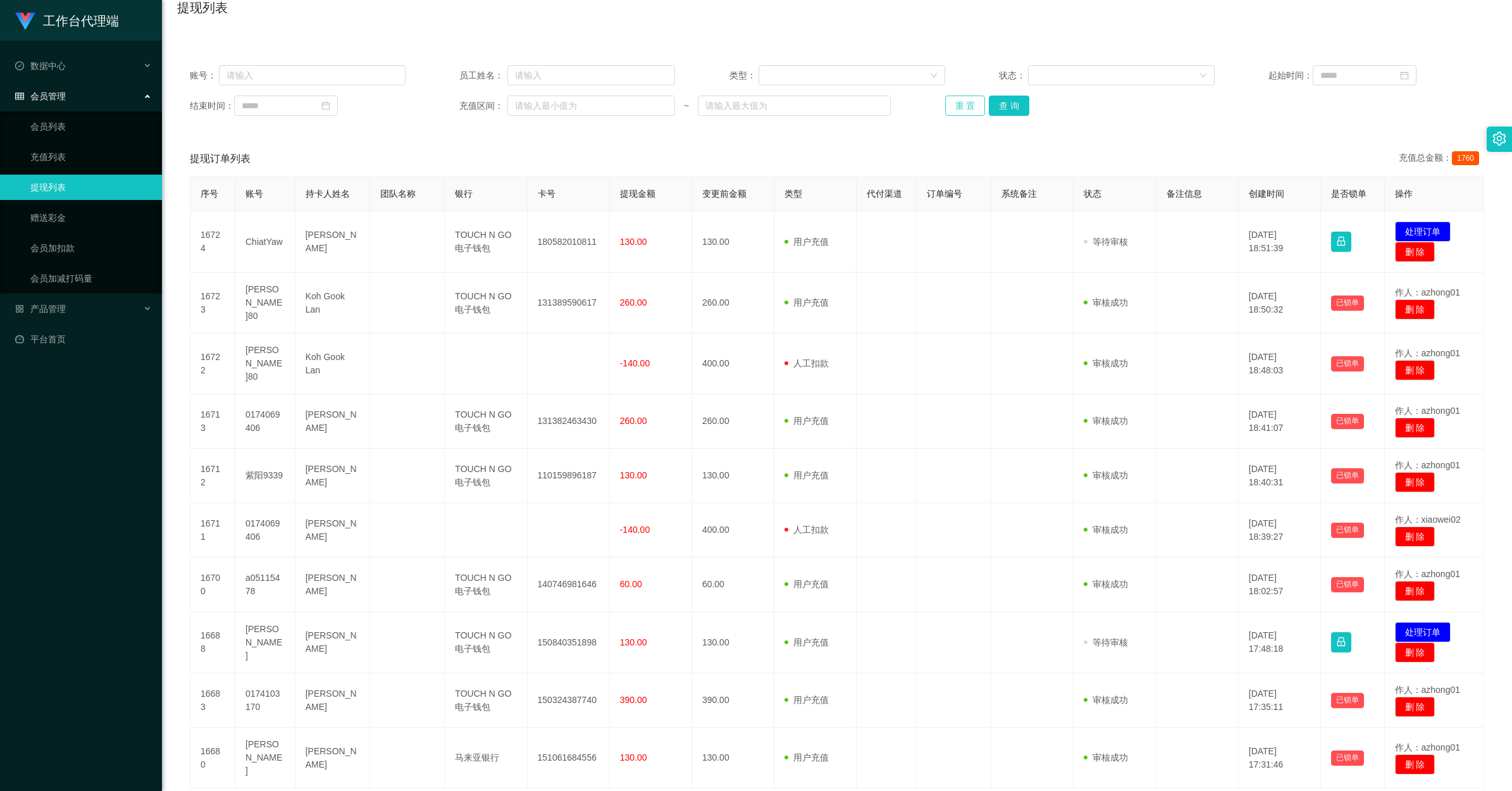
click at [855, 106] on button "重 置" at bounding box center [966, 105] width 41 height 20
click at [855, 106] on div "重 置 查 询" at bounding box center [1053, 105] width 216 height 20
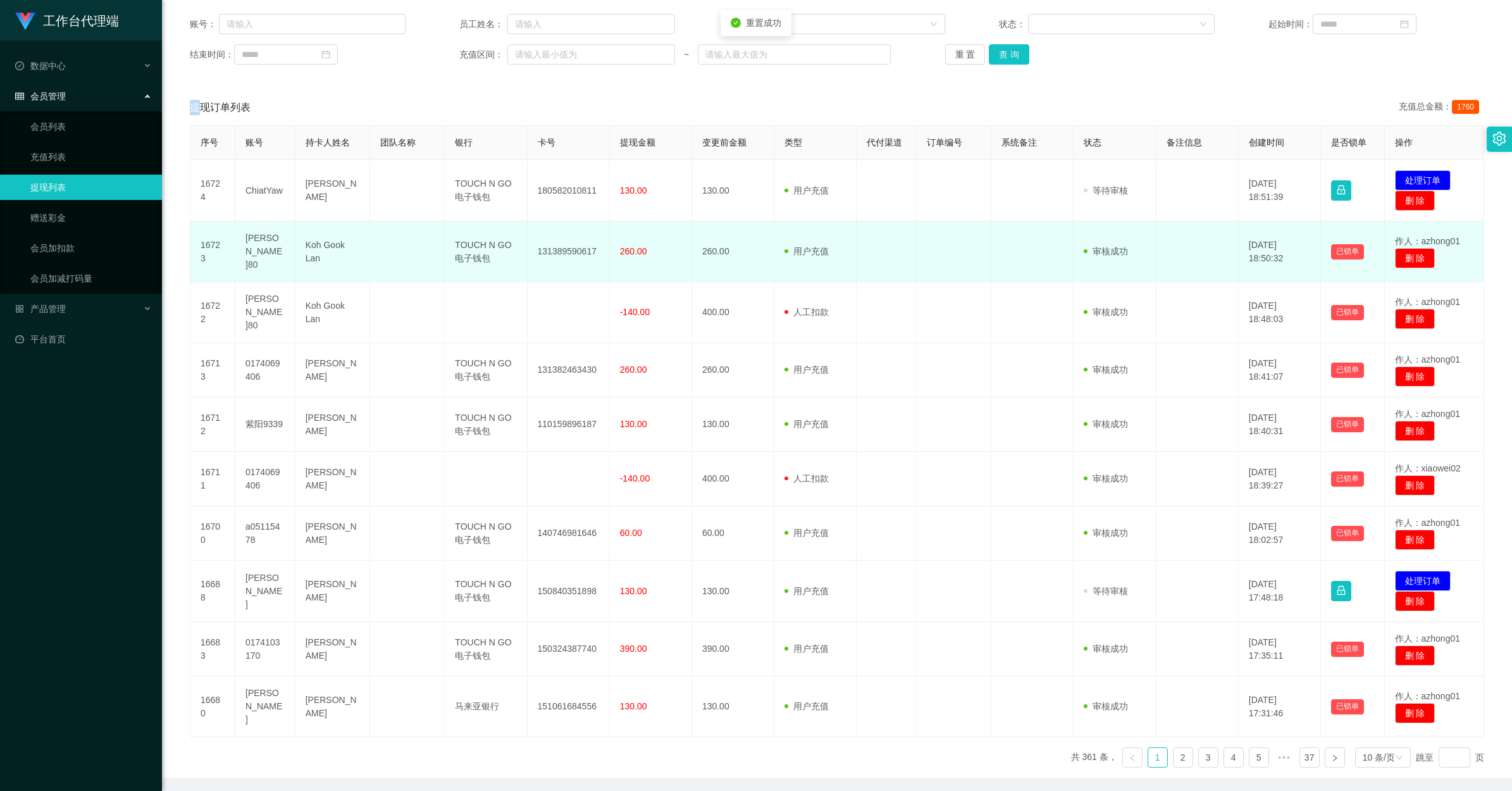
scroll to position [188, 0]
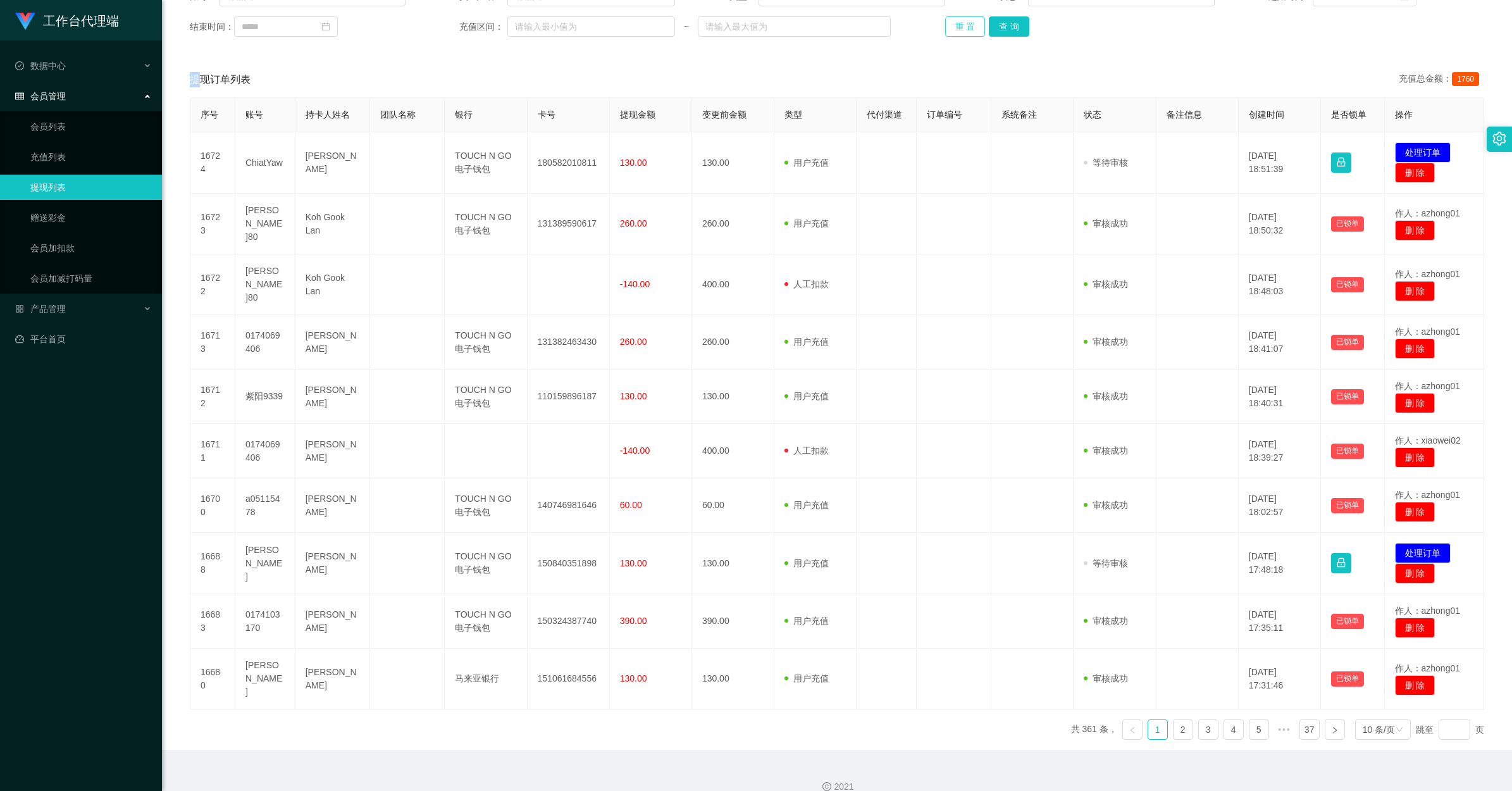
click at [855, 26] on button "重 置" at bounding box center [966, 26] width 41 height 20
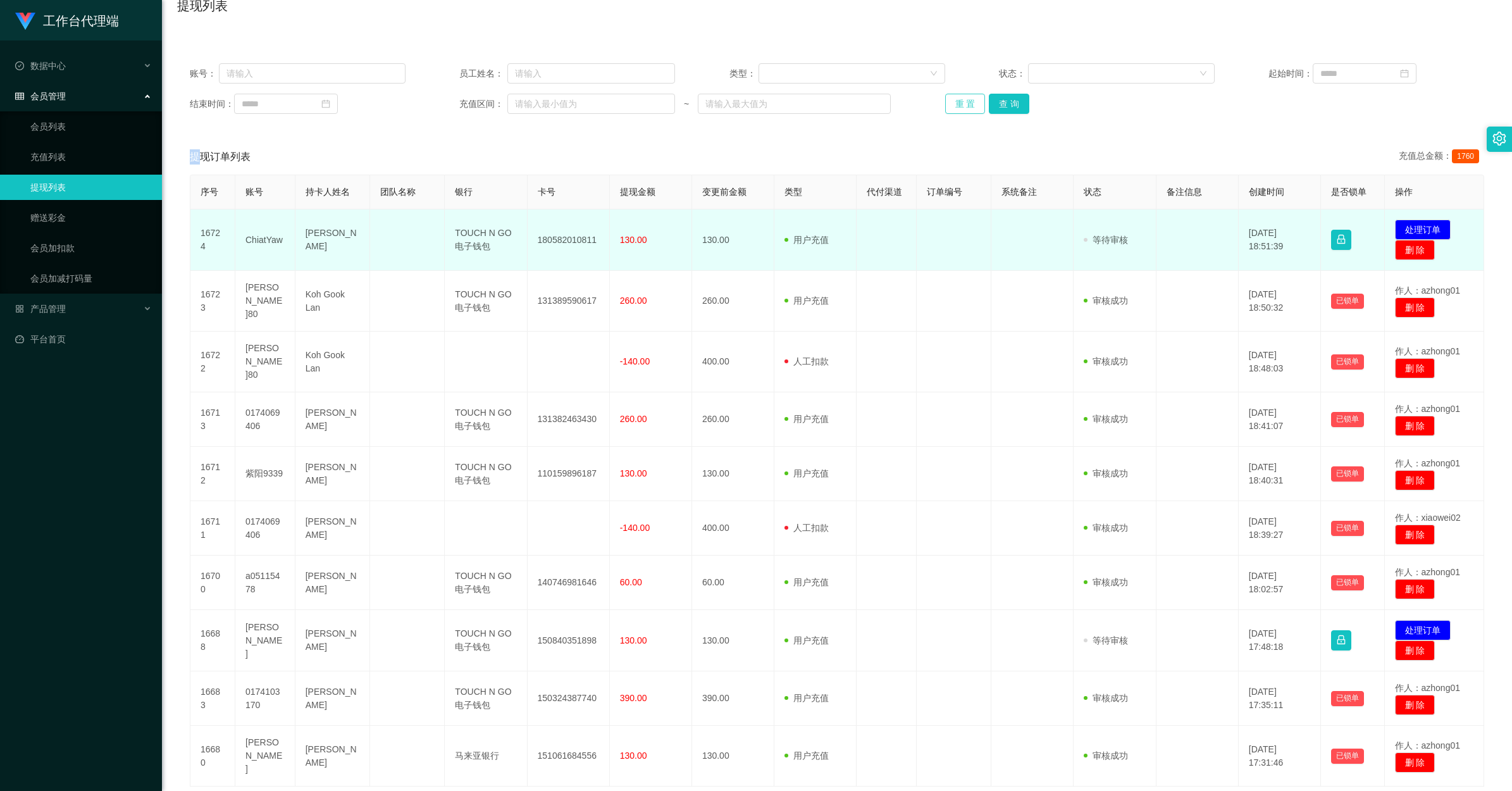
scroll to position [29, 0]
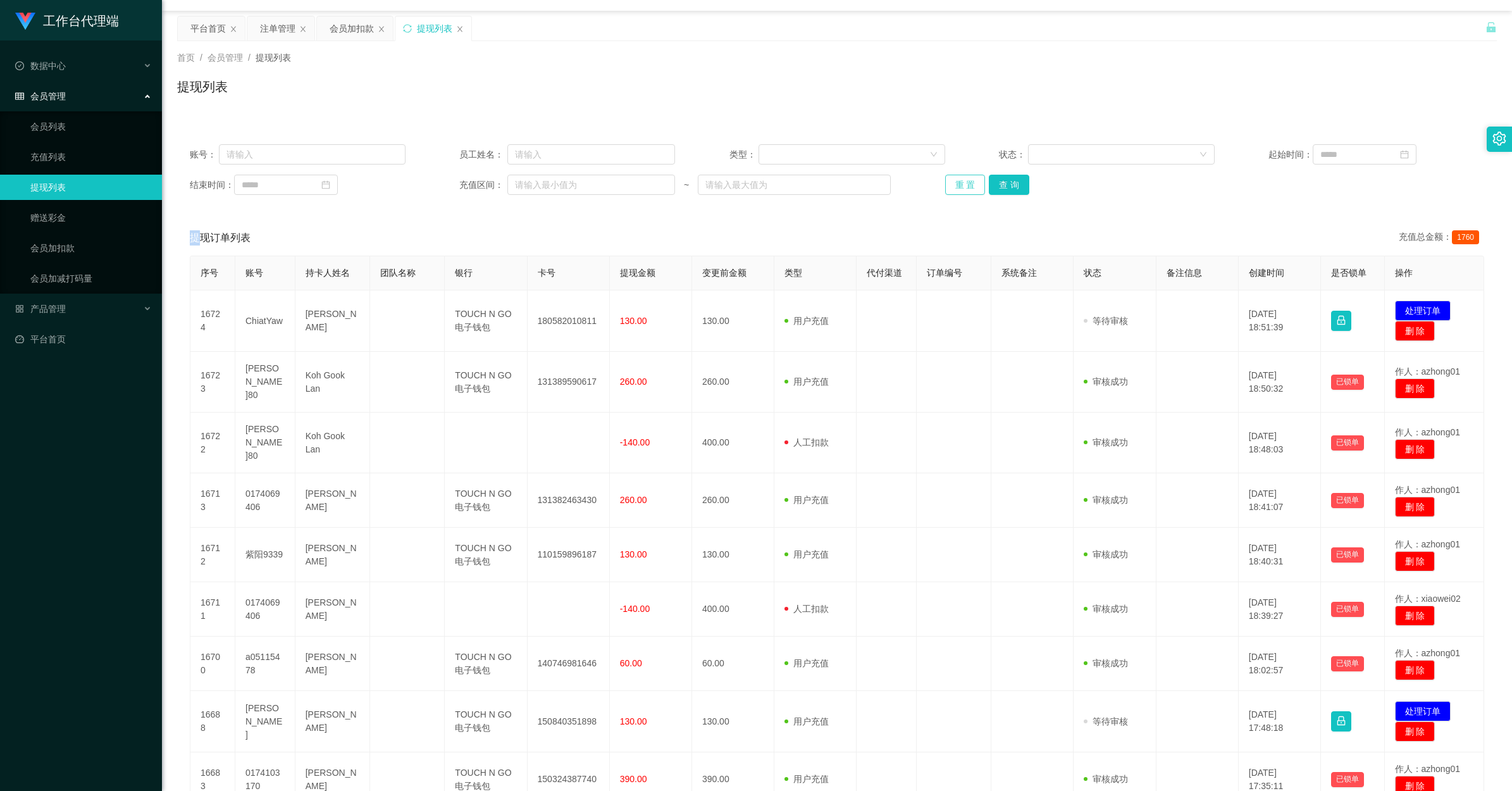
click at [855, 190] on button "重 置" at bounding box center [966, 184] width 41 height 20
click at [855, 182] on div "重 置 查 询" at bounding box center [1053, 184] width 216 height 20
click at [855, 185] on button "查 询" at bounding box center [1009, 184] width 41 height 20
click at [855, 185] on div "重 置 查 询" at bounding box center [1053, 184] width 216 height 20
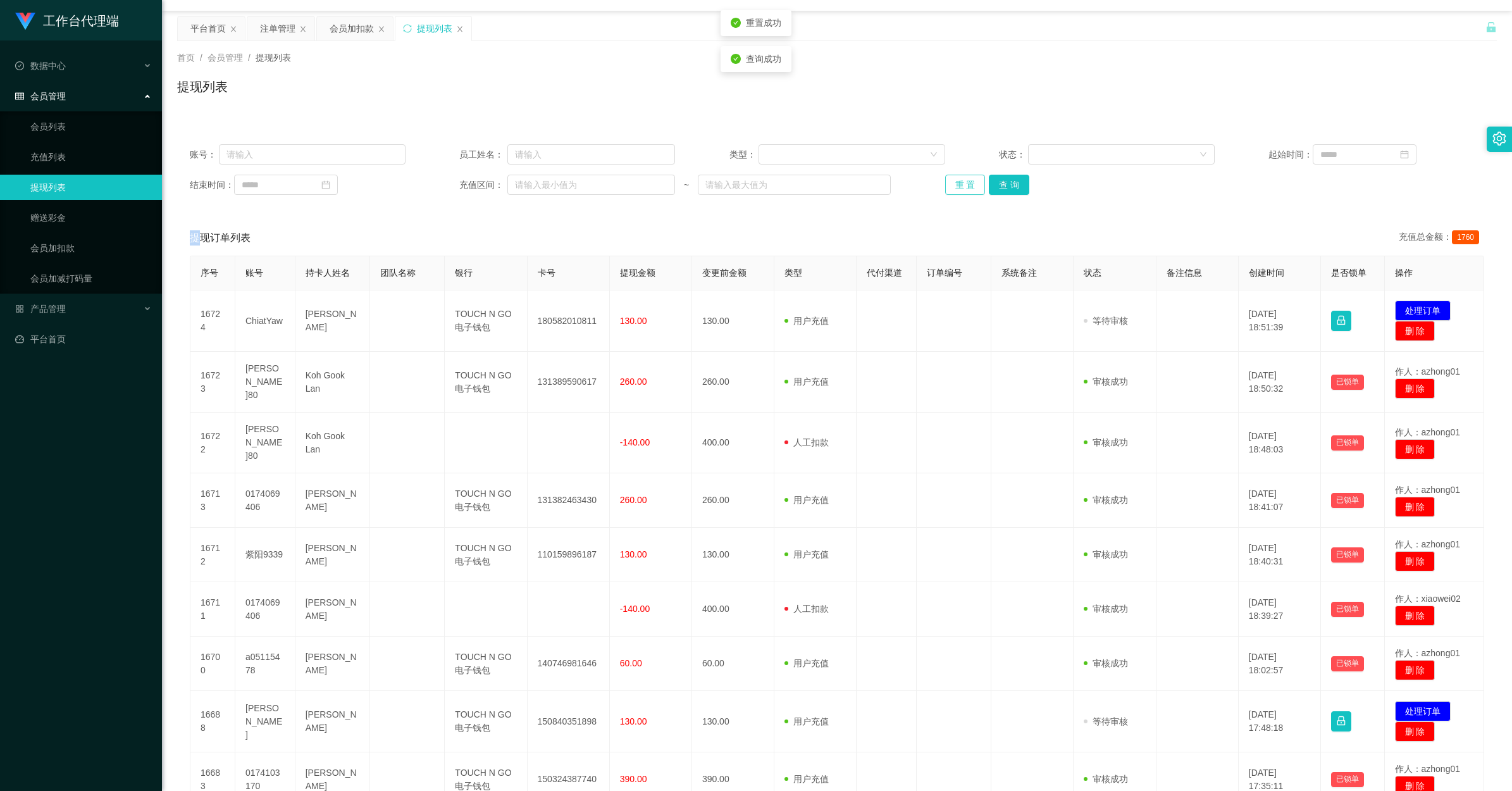
drag, startPoint x: 994, startPoint y: 185, endPoint x: 971, endPoint y: 178, distance: 24.0
click at [855, 178] on button "重 置" at bounding box center [966, 184] width 41 height 20
click at [855, 178] on div "重 置 查 询" at bounding box center [1053, 184] width 216 height 20
drag, startPoint x: 971, startPoint y: 178, endPoint x: 1109, endPoint y: 225, distance: 145.8
click at [855, 225] on div "提现订单列表 充值总金额： 1760" at bounding box center [837, 237] width 1294 height 35
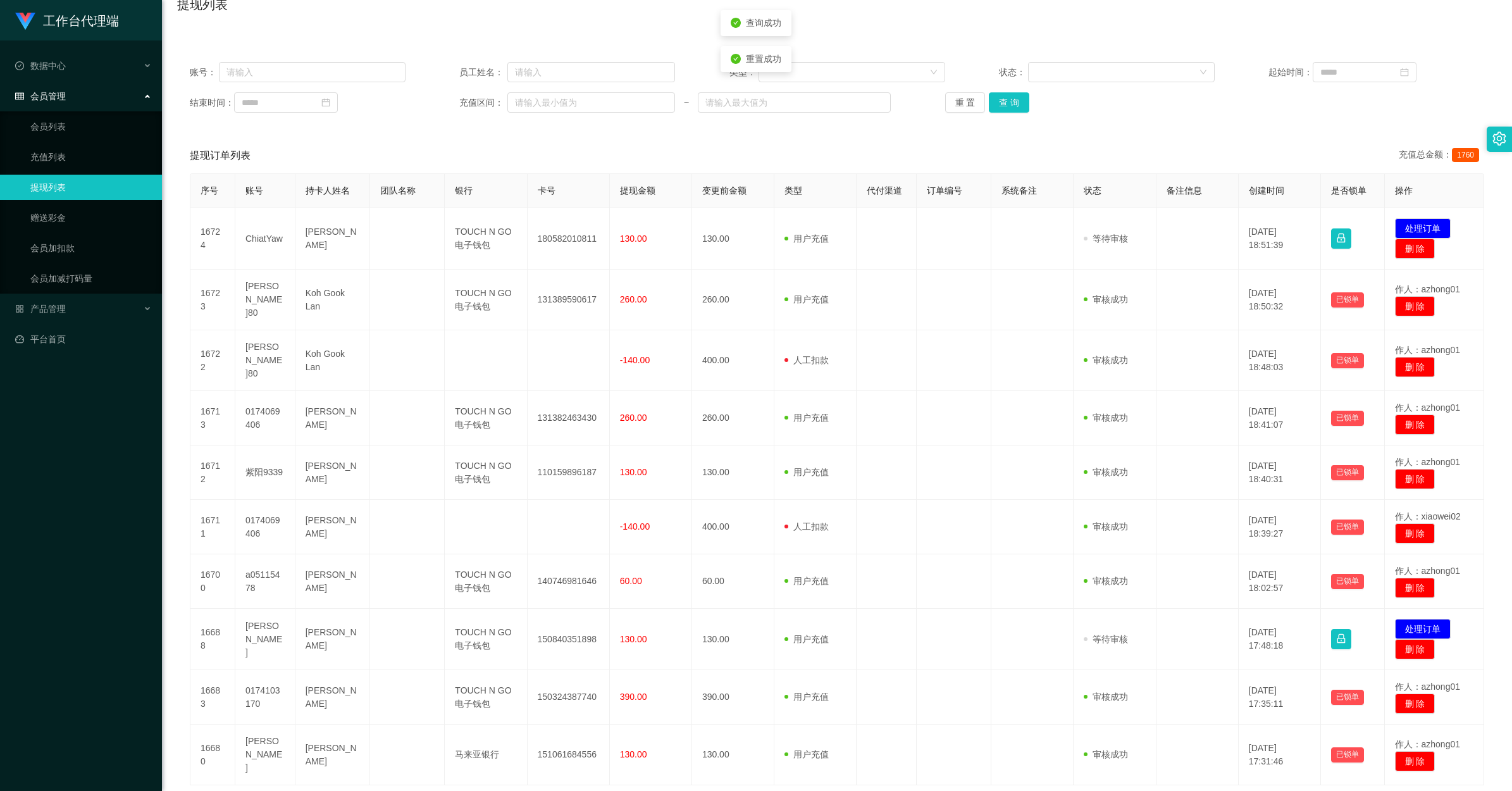
scroll to position [188, 0]
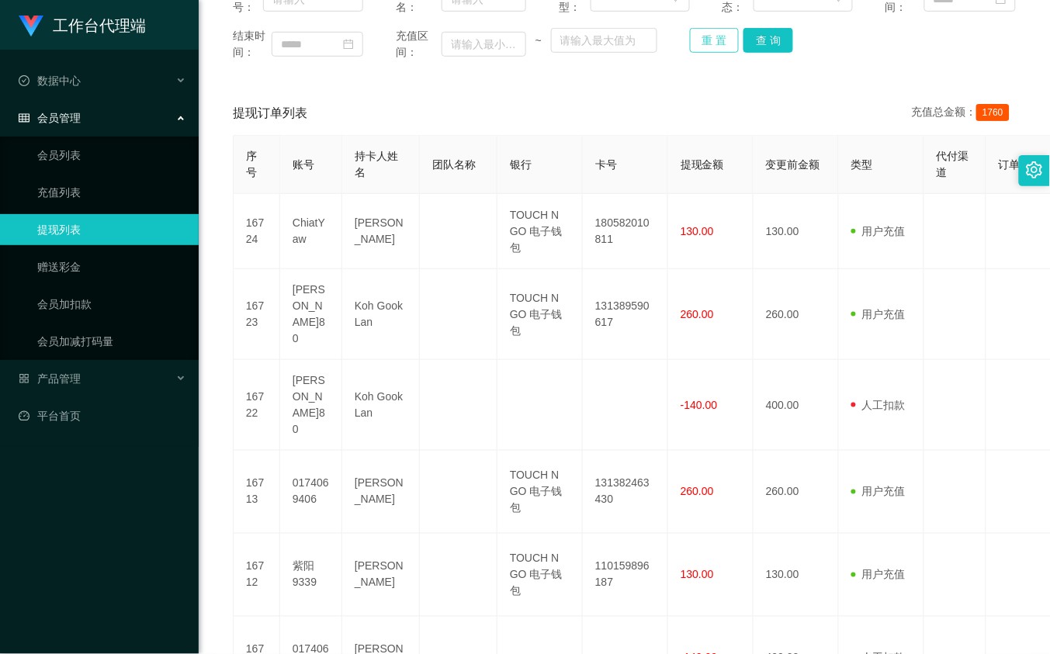
click at [697, 32] on button "重 置" at bounding box center [715, 40] width 50 height 25
click at [730, 36] on button "重 置" at bounding box center [715, 40] width 50 height 25
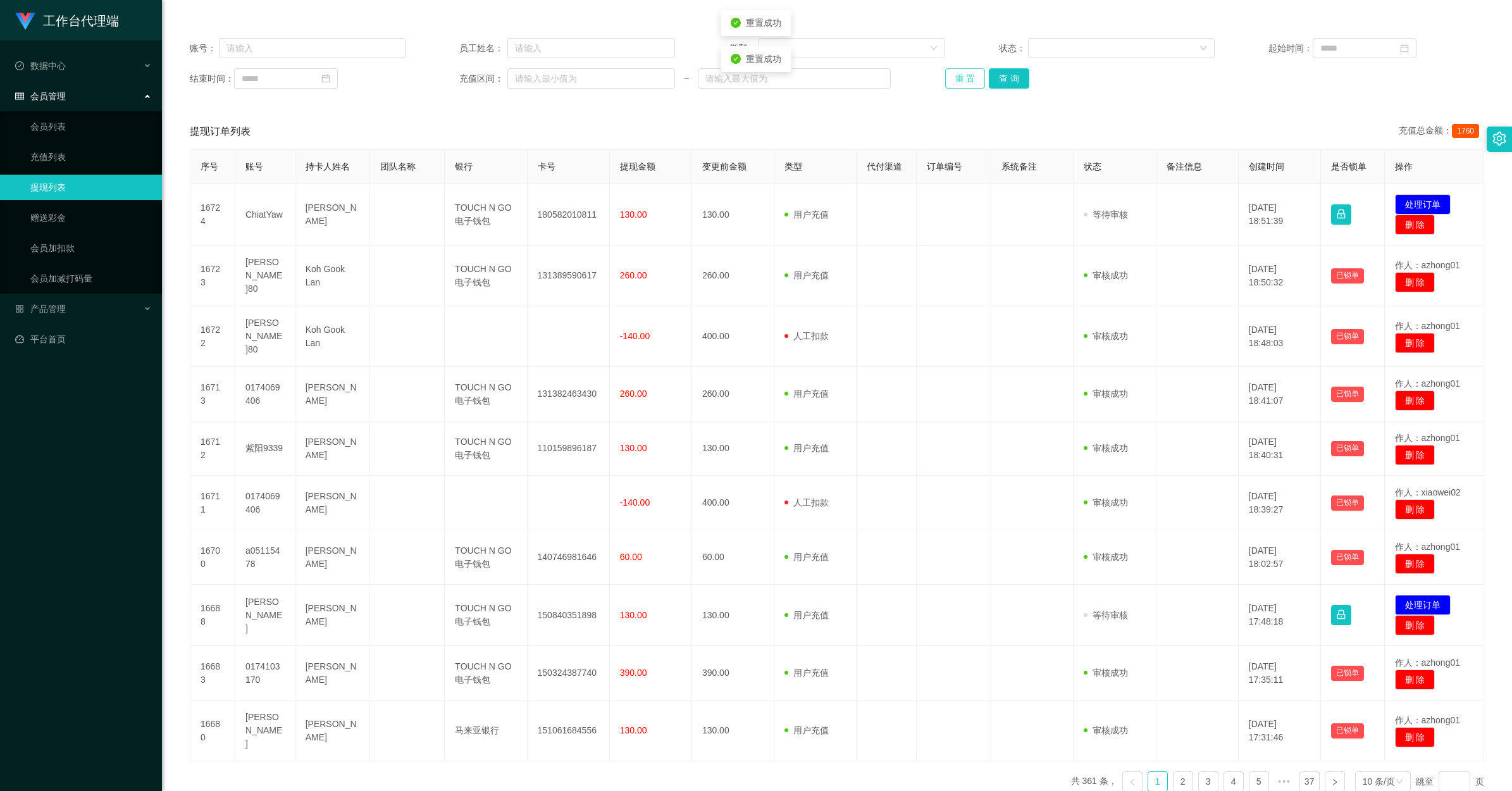
scroll to position [79, 0]
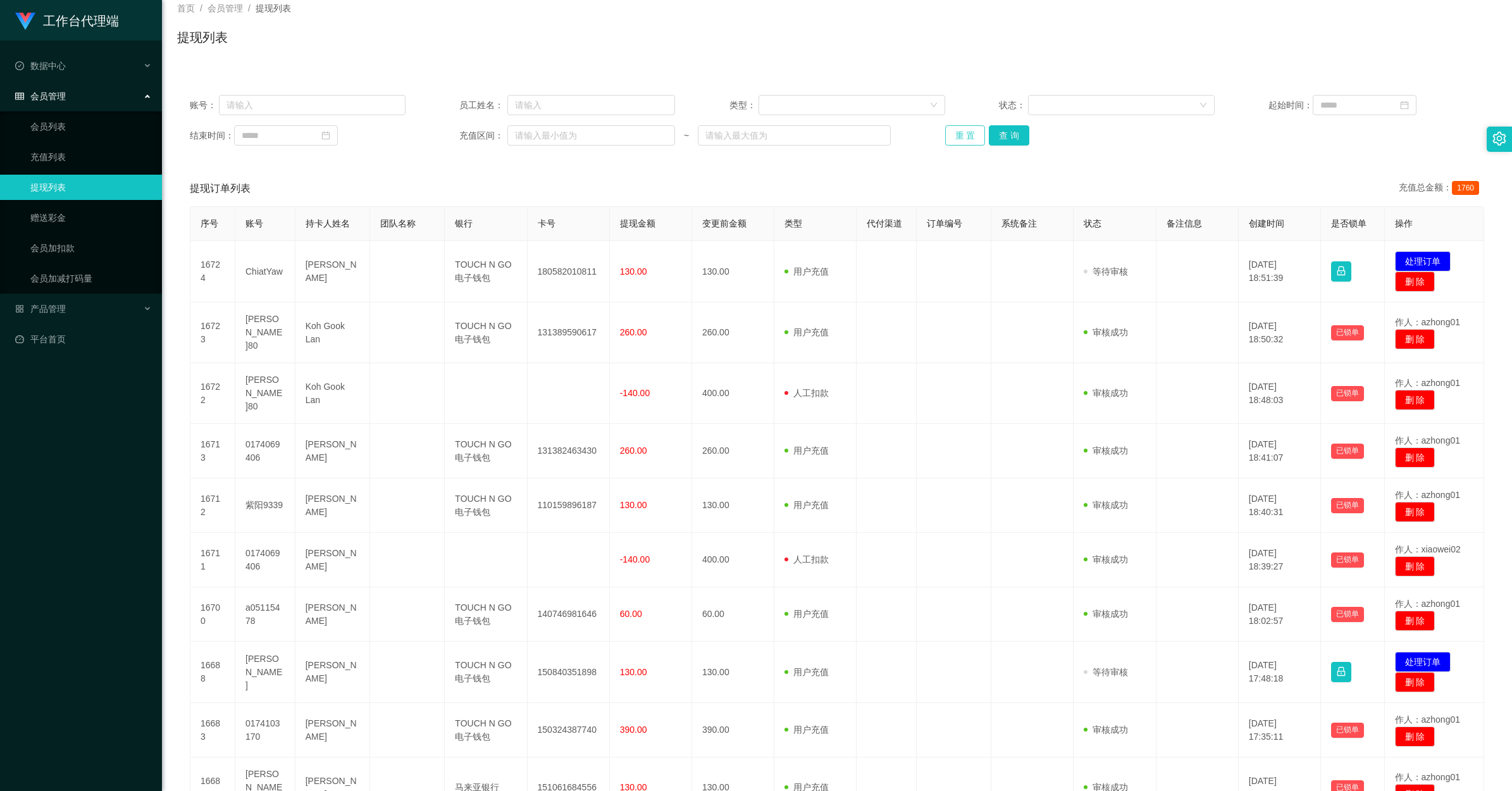
click at [855, 131] on button "重 置" at bounding box center [966, 135] width 41 height 20
click at [855, 131] on div "重 置 查 询" at bounding box center [1053, 135] width 216 height 20
click at [855, 131] on button "重 置" at bounding box center [966, 135] width 41 height 20
click at [855, 131] on div "重 置 查 询" at bounding box center [1053, 135] width 216 height 20
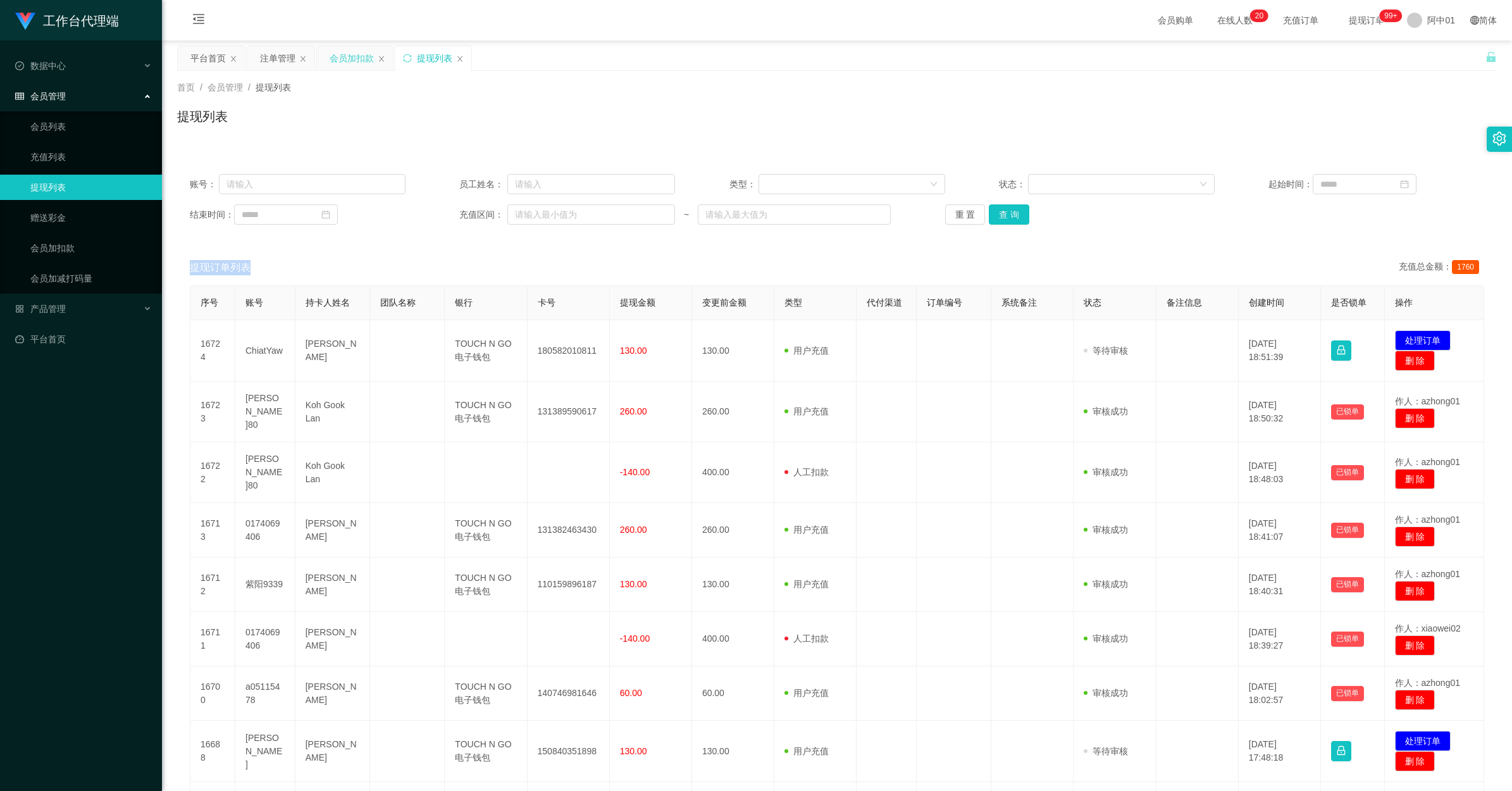
click at [342, 64] on div "会员加扣款" at bounding box center [351, 58] width 44 height 24
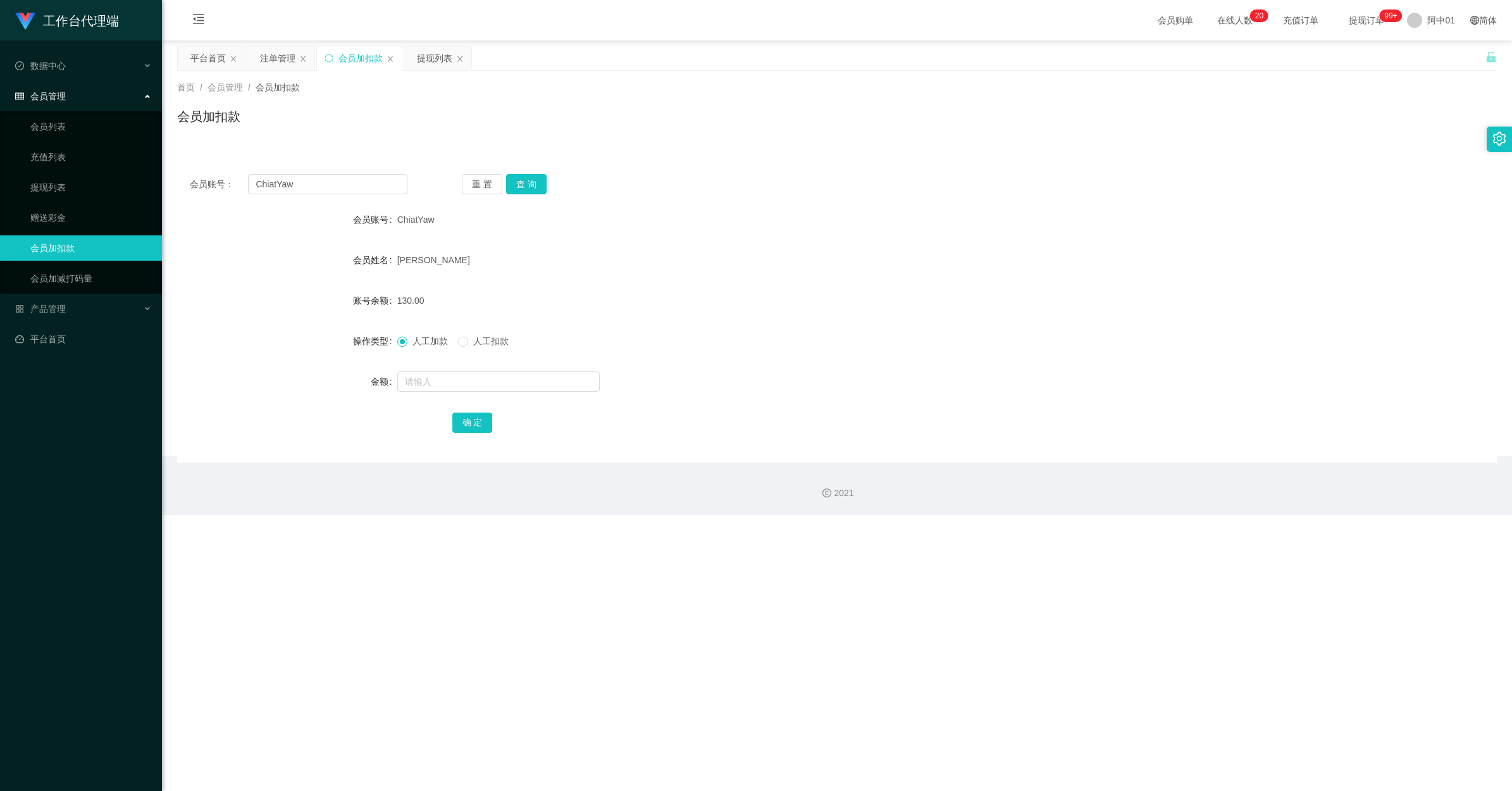
click at [342, 194] on div "会员账号： ChiatYaw 重 置 查 询 会员账号 ChiatYaw 会员姓名 李杰耀 账号余额 130.00 操作类型 人工加款 人工扣款 金额 确 定" at bounding box center [836, 312] width 1320 height 301
click at [345, 177] on input "ChiatYaw" at bounding box center [328, 183] width 160 height 20
paste input "ziyang9339"
click at [527, 188] on button "查 询" at bounding box center [527, 183] width 41 height 20
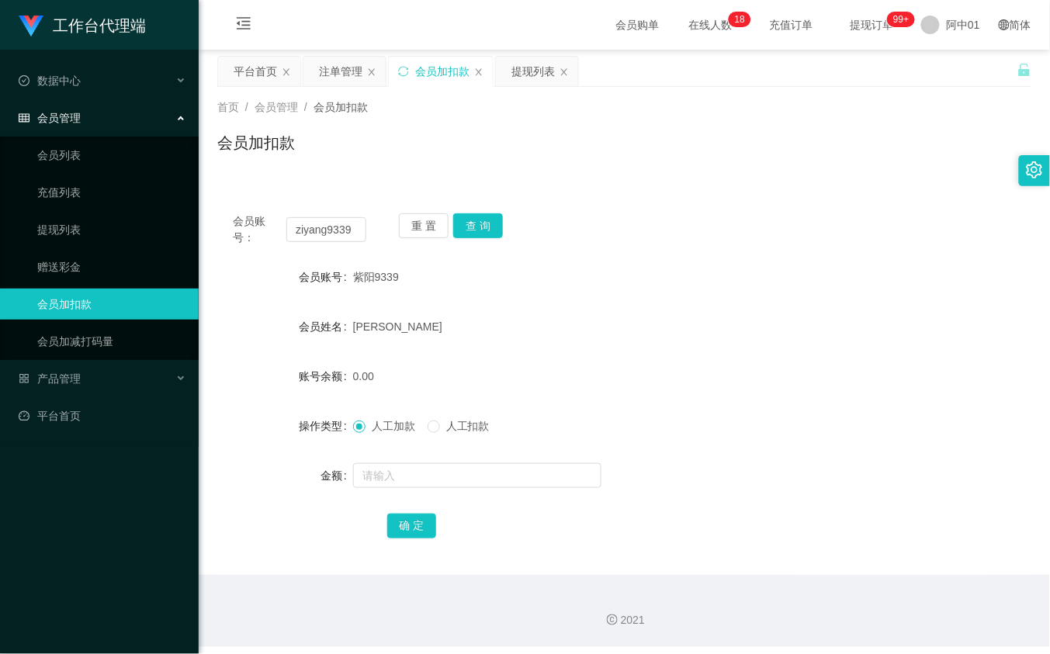
click at [843, 299] on form "会员账号 紫阳9339 会员姓名 郑子扬 账号余额 0.00 操作类型 人工加款 人工扣款 金额 确 定" at bounding box center [624, 401] width 814 height 279
click at [332, 238] on input "ziyang9339" at bounding box center [325, 229] width 79 height 25
paste input "0174069406"
click at [491, 229] on button "查 询" at bounding box center [478, 225] width 50 height 25
click at [784, 276] on div "0174069406" at bounding box center [590, 277] width 475 height 31
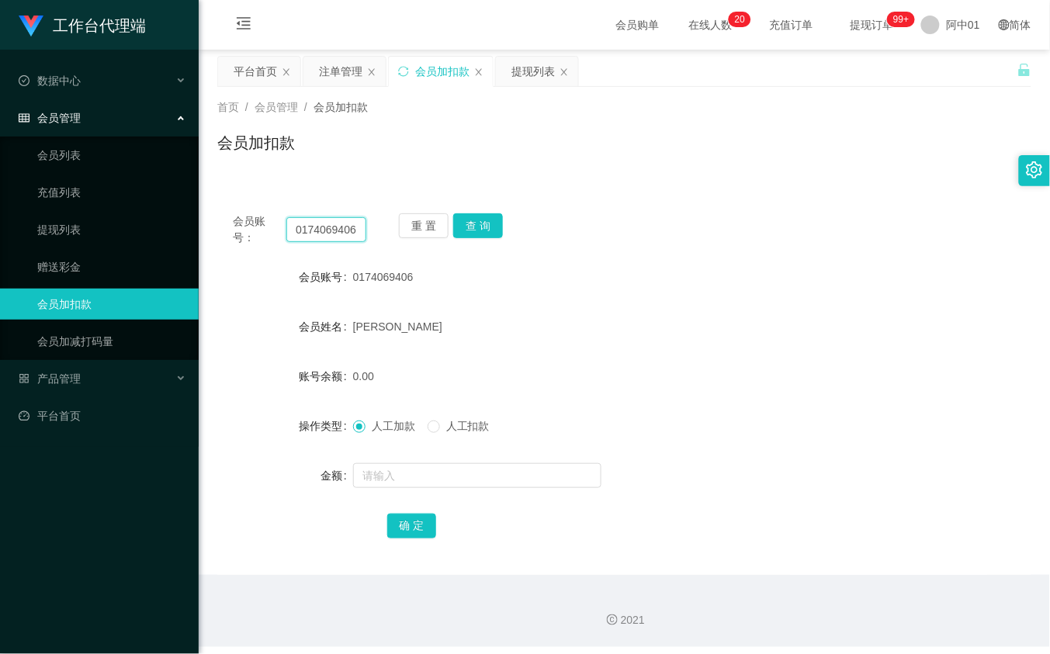
click at [354, 225] on input "0174069406" at bounding box center [325, 229] width 79 height 25
paste input "ChiatYaw"
type input "ChiatYaw"
click at [476, 222] on button "查 询" at bounding box center [478, 225] width 50 height 25
click at [547, 76] on div "提现列表" at bounding box center [532, 71] width 43 height 29
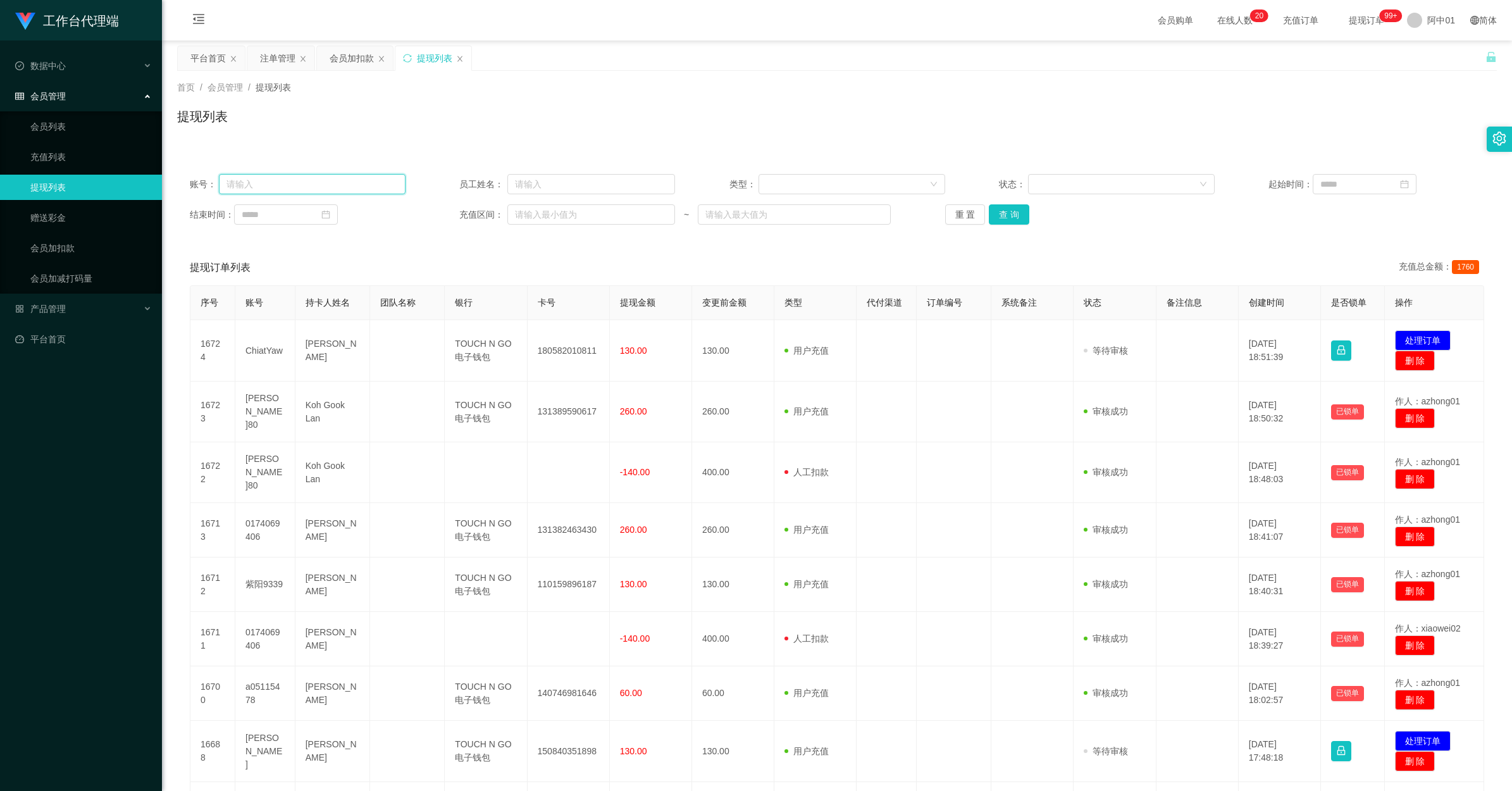
click at [306, 182] on input "text" at bounding box center [312, 183] width 187 height 20
paste input "ChiatYaw"
type input "ChiatYaw"
click at [855, 225] on div "账号： ChiatYaw 员工姓名： 类型： 状态： 起始时间： 结束时间： 充值区间： ~ 重 置 查 询" at bounding box center [836, 199] width 1320 height 76
click at [855, 215] on button "查 询" at bounding box center [1009, 214] width 41 height 20
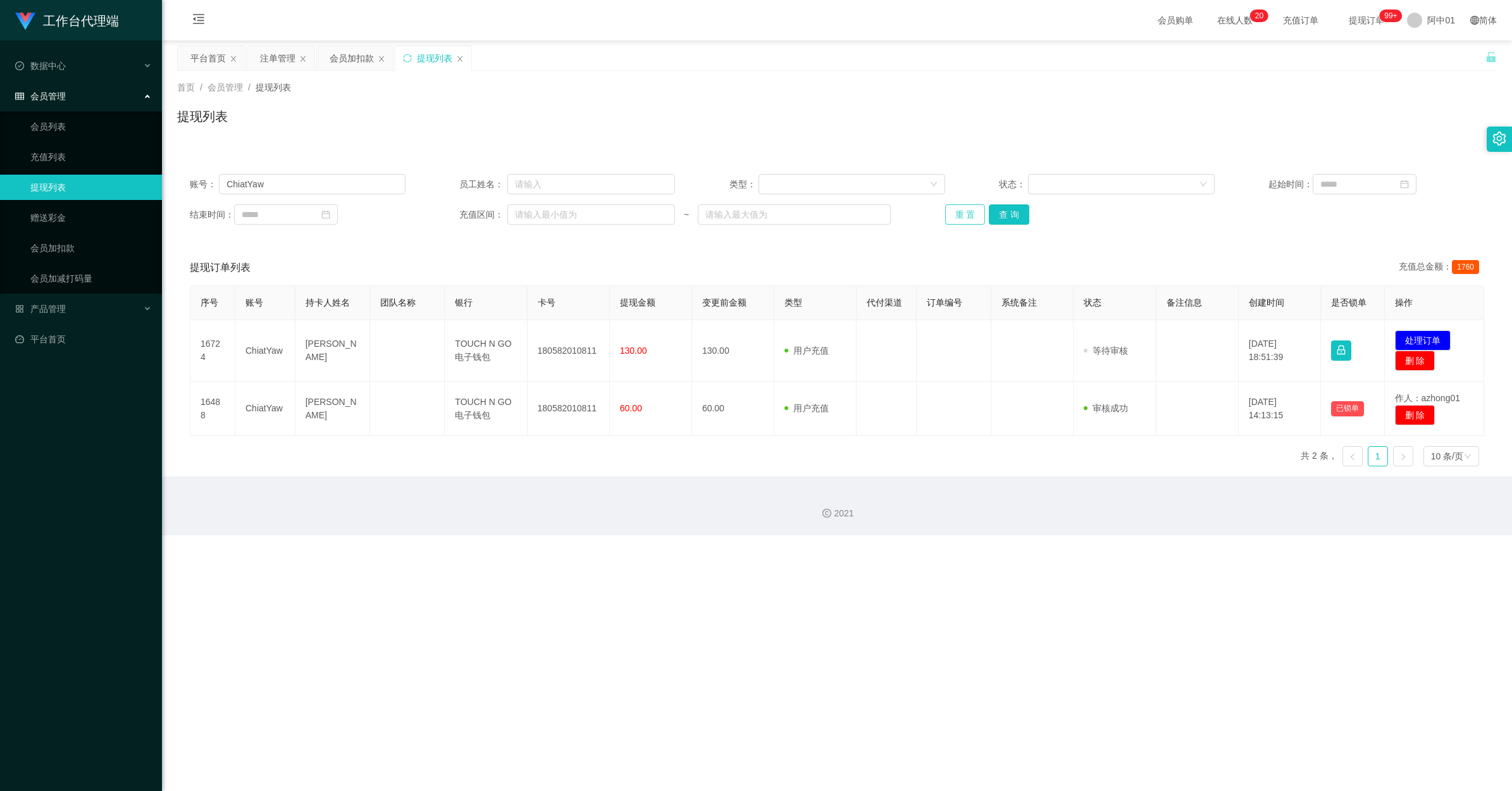
click at [855, 213] on button "重 置" at bounding box center [966, 214] width 41 height 20
